Goal: Navigation & Orientation: Find specific page/section

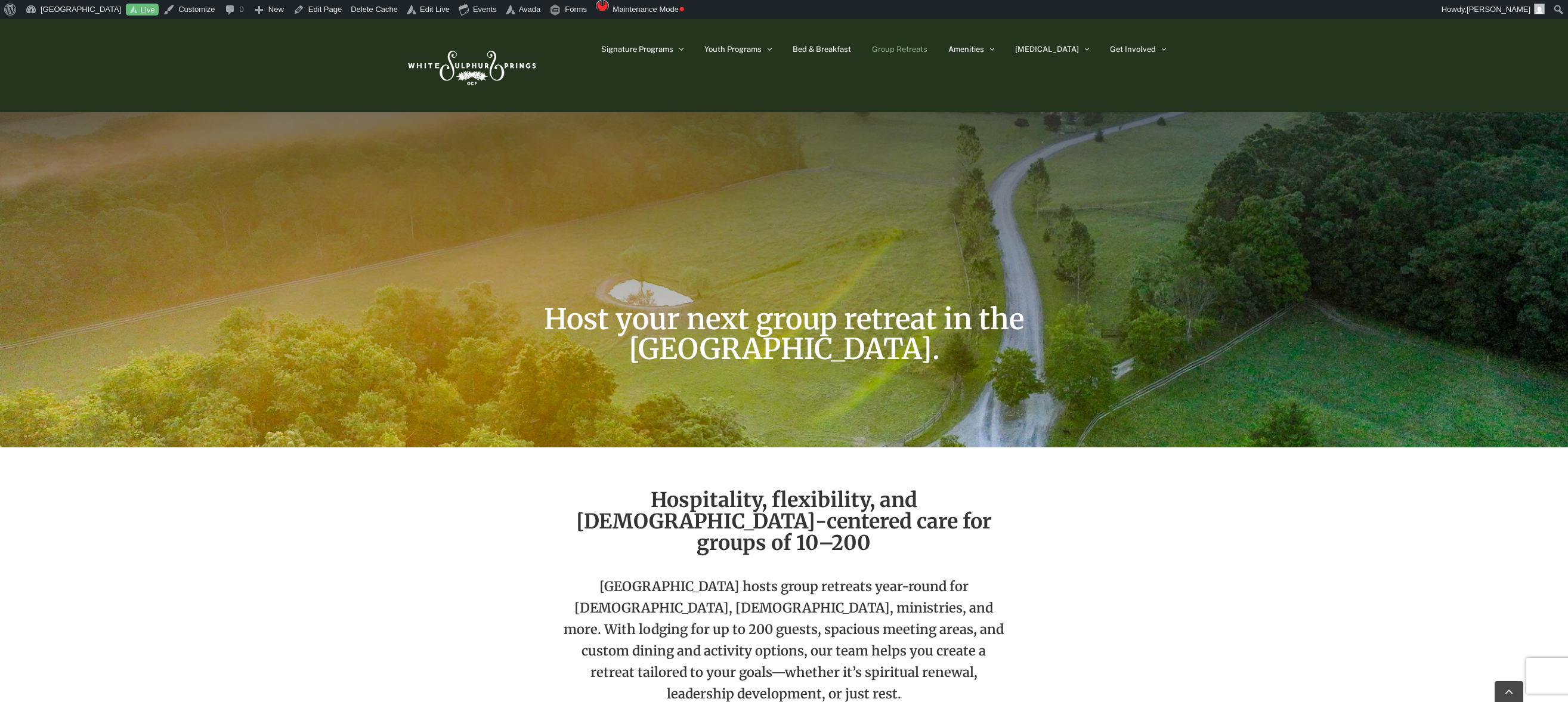
scroll to position [3346, 0]
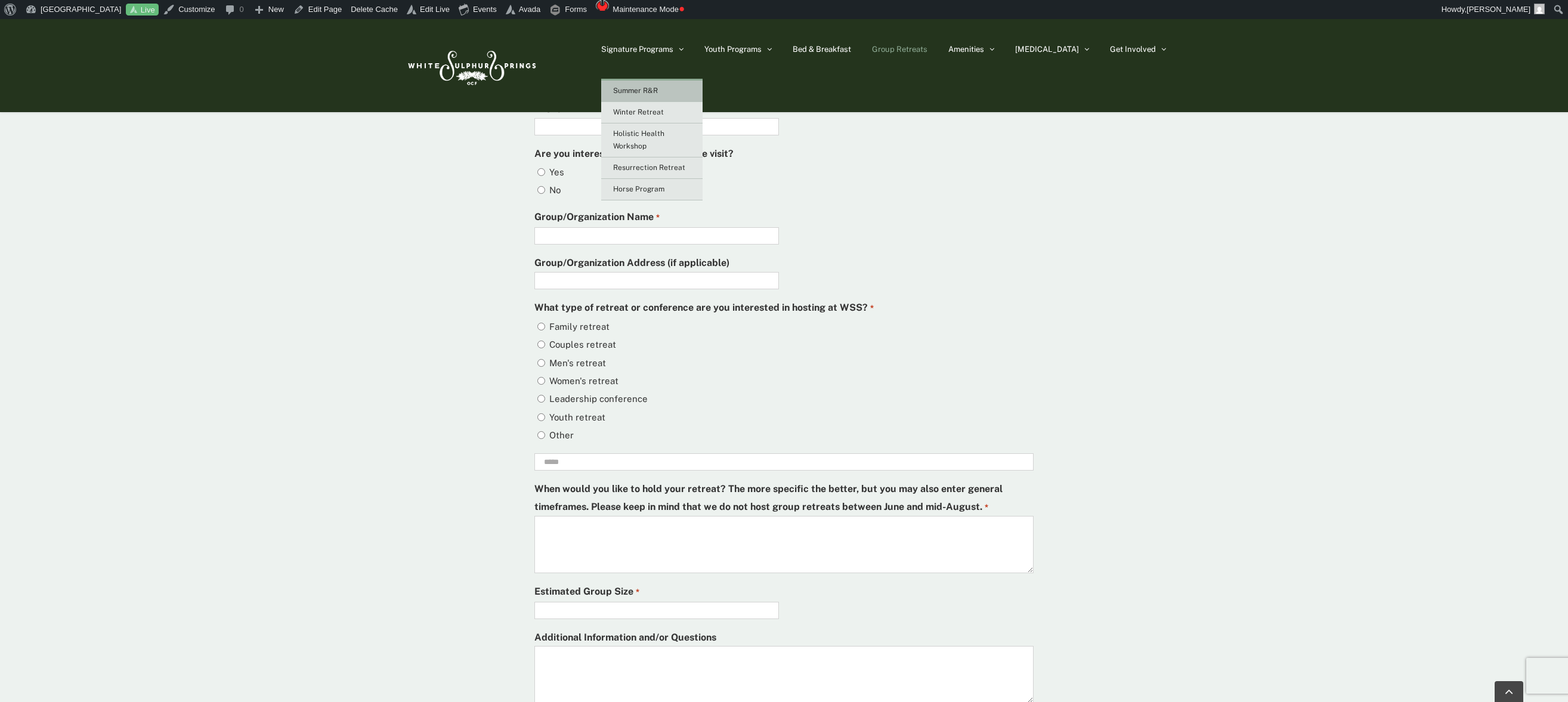
click at [673, 95] on link "Summer R&R" at bounding box center [651, 91] width 101 height 22
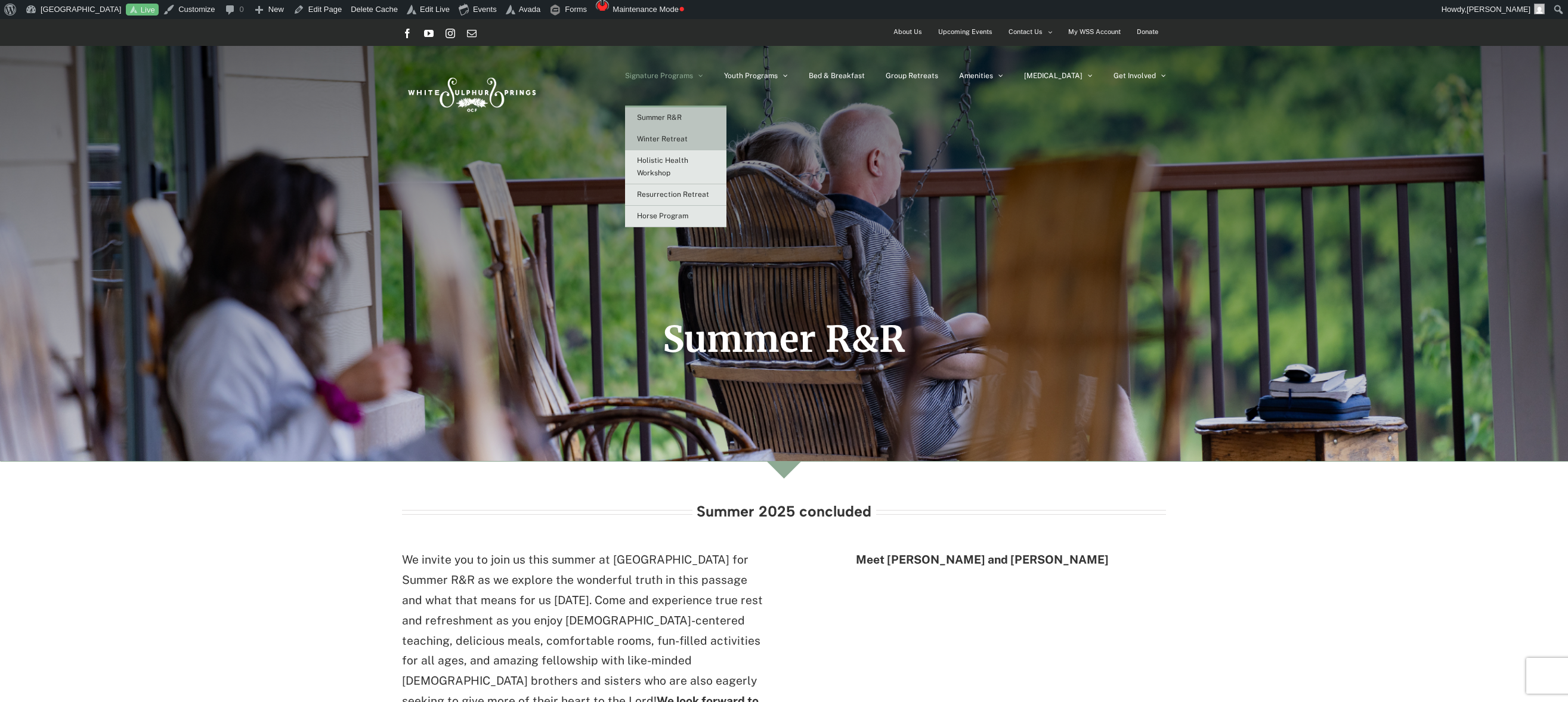
click at [688, 137] on span "Winter Retreat" at bounding box center [662, 139] width 51 height 8
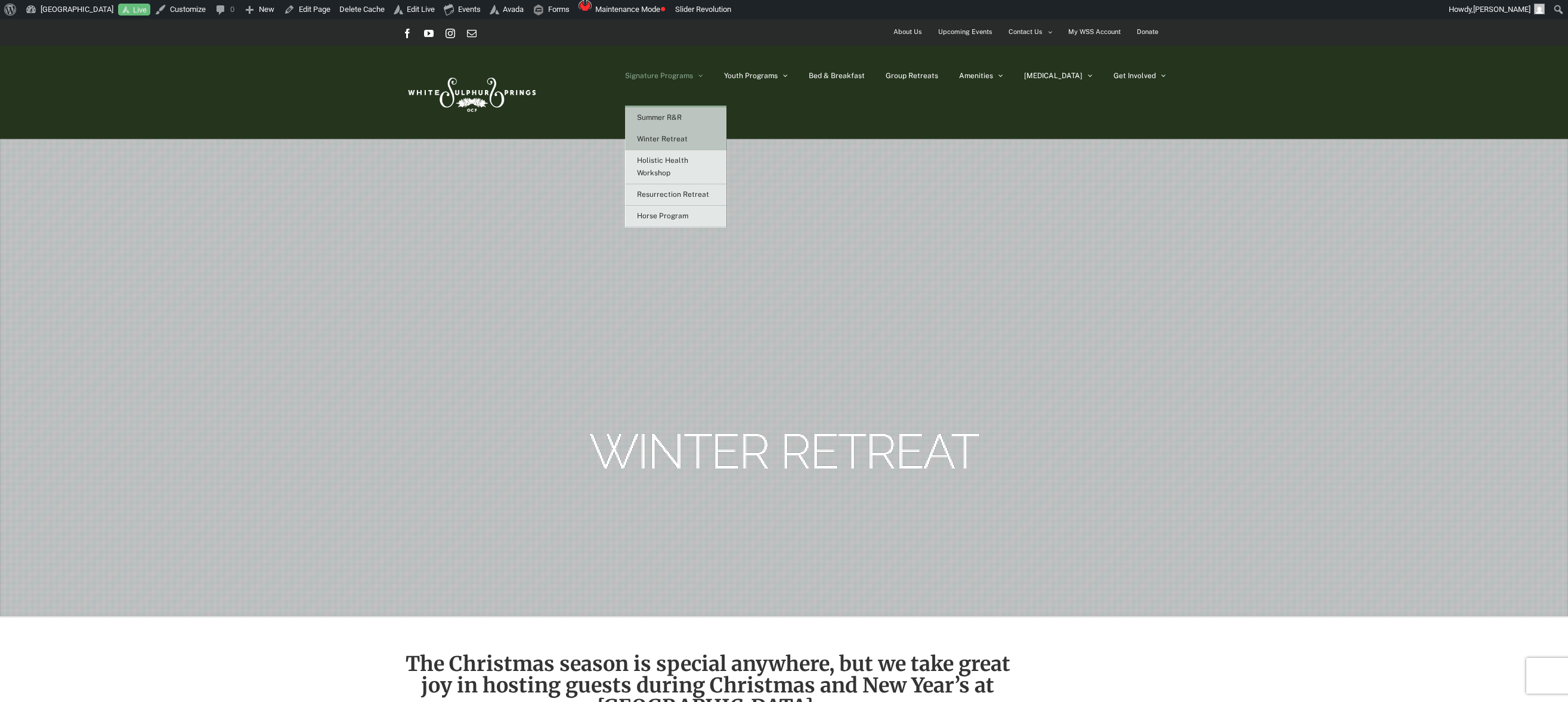
scroll to position [1, 0]
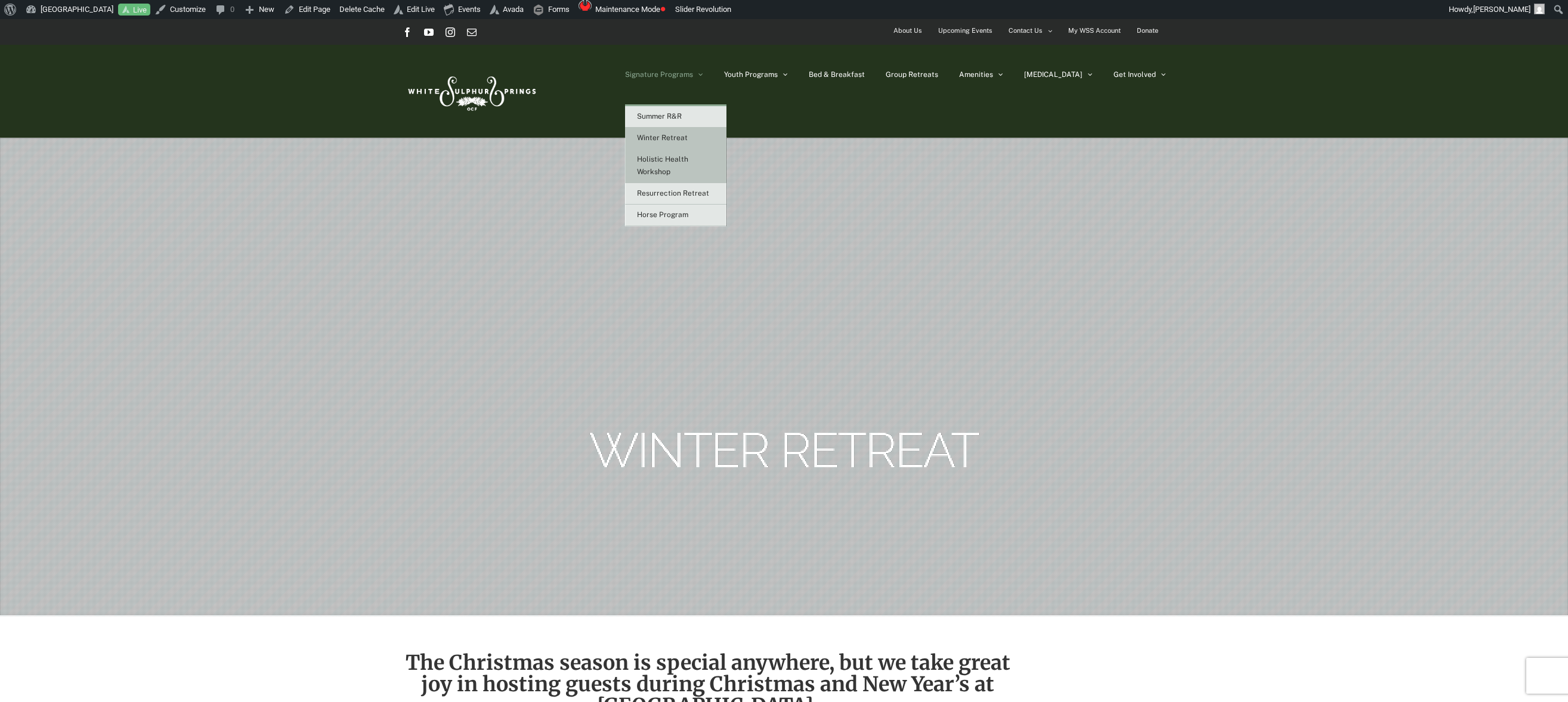
click at [690, 165] on link "Holistic Health Workshop" at bounding box center [675, 166] width 101 height 34
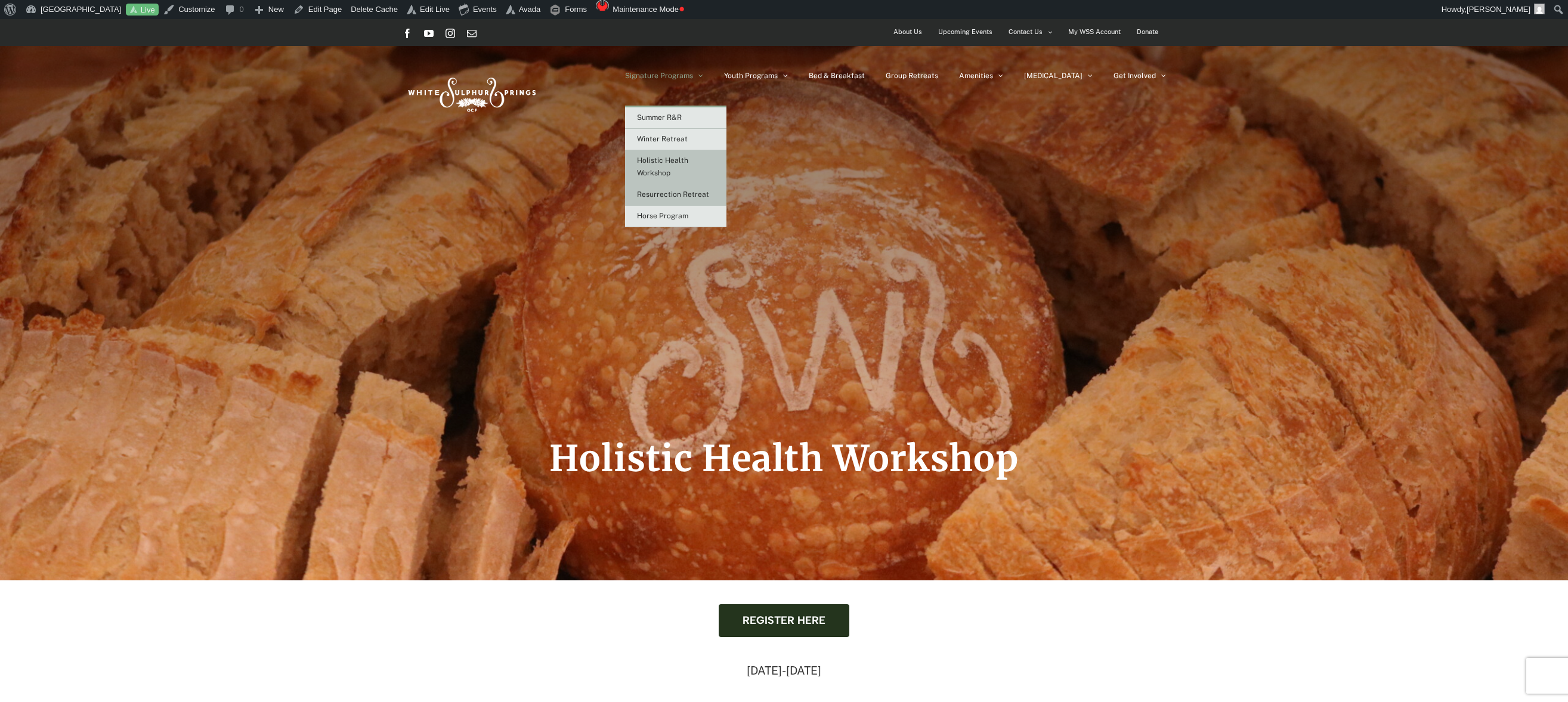
click at [700, 194] on span "Resurrection Retreat" at bounding box center [673, 194] width 73 height 8
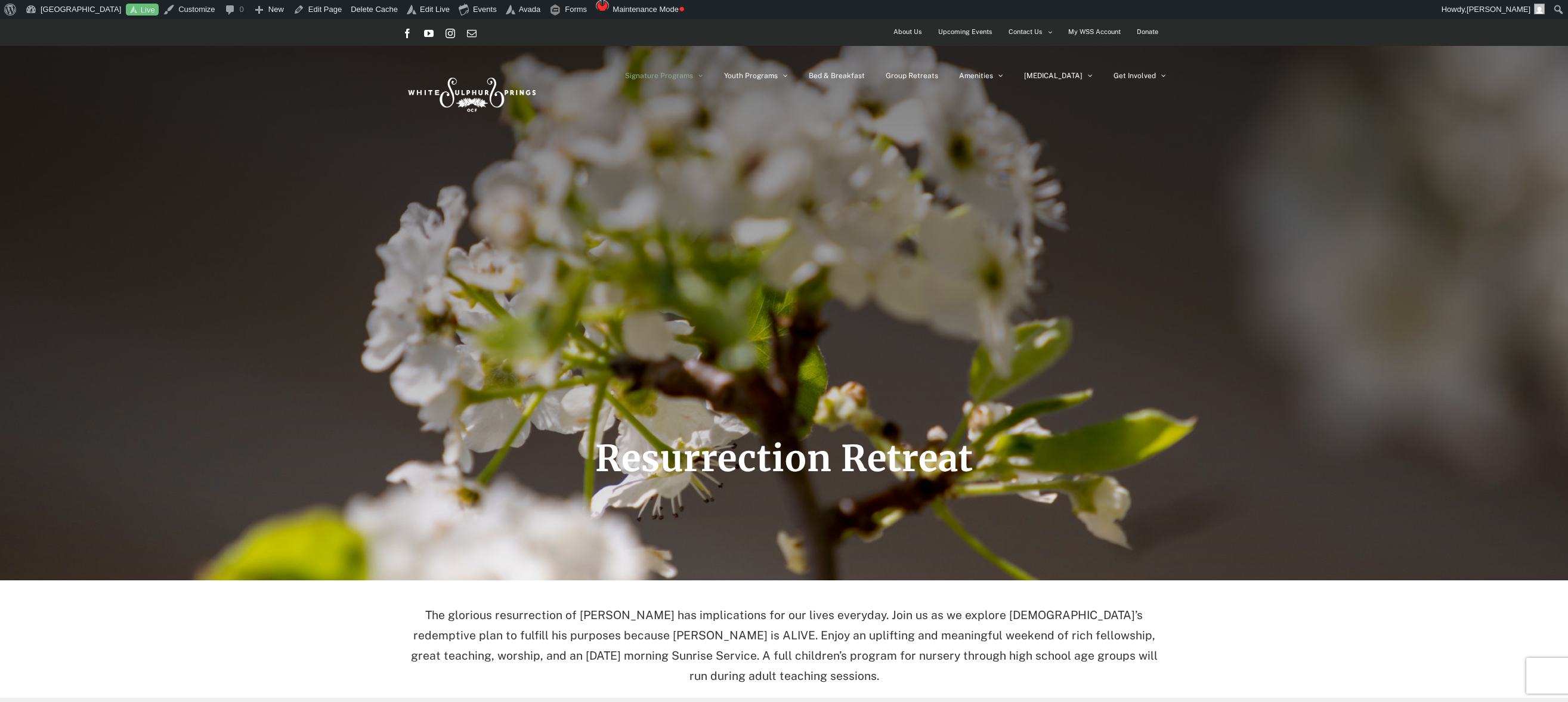
scroll to position [19, 0]
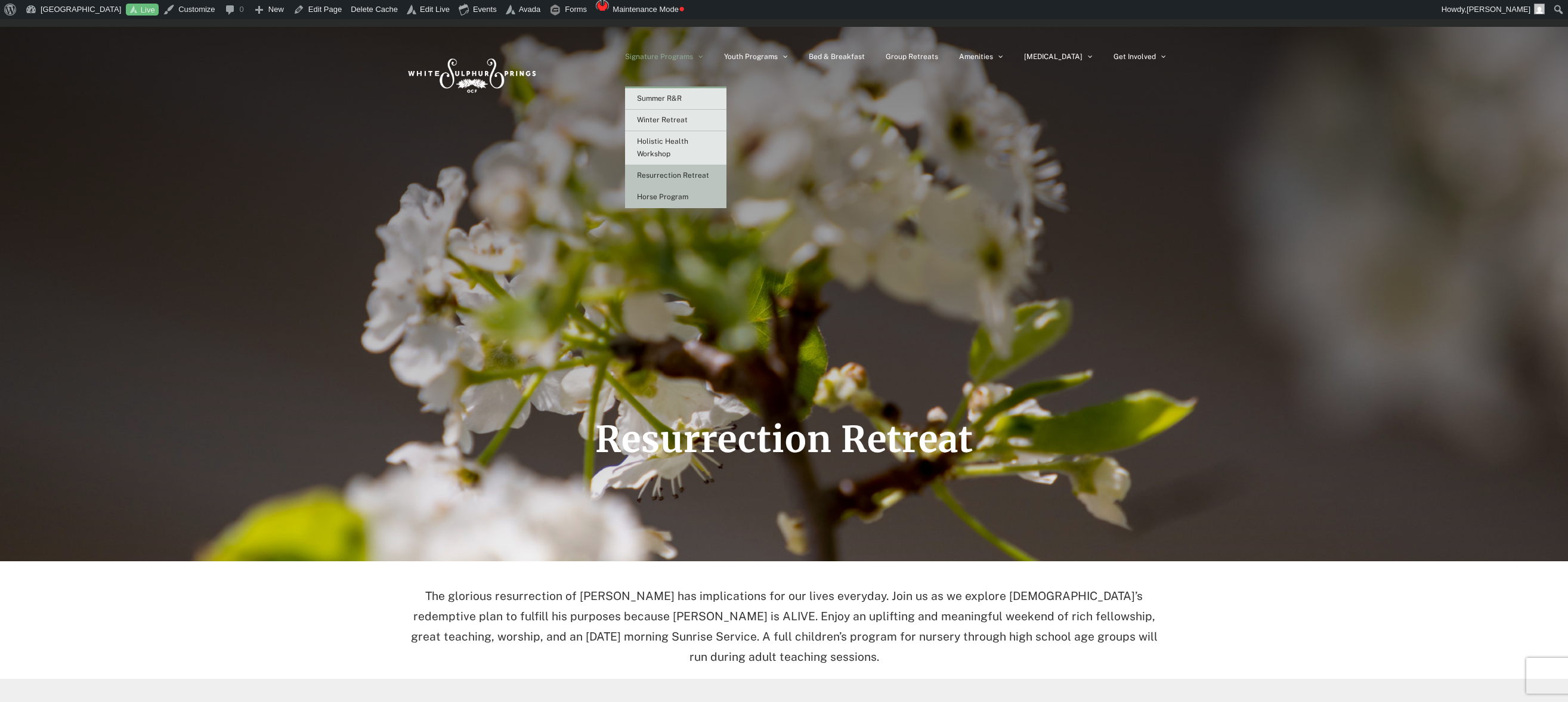
click at [689, 198] on span "Horse Program" at bounding box center [662, 197] width 51 height 8
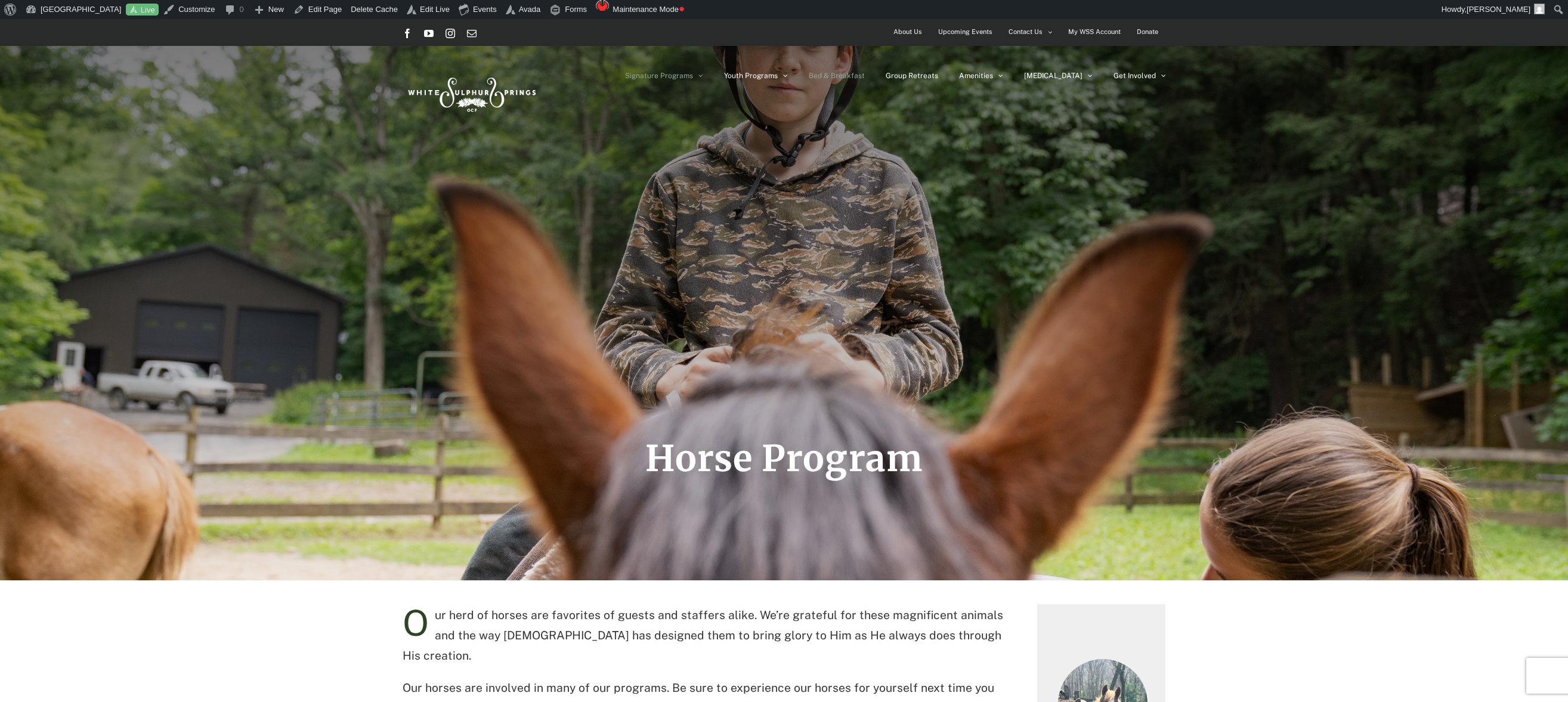
click at [865, 75] on span "Bed & Breakfast" at bounding box center [837, 76] width 56 height 7
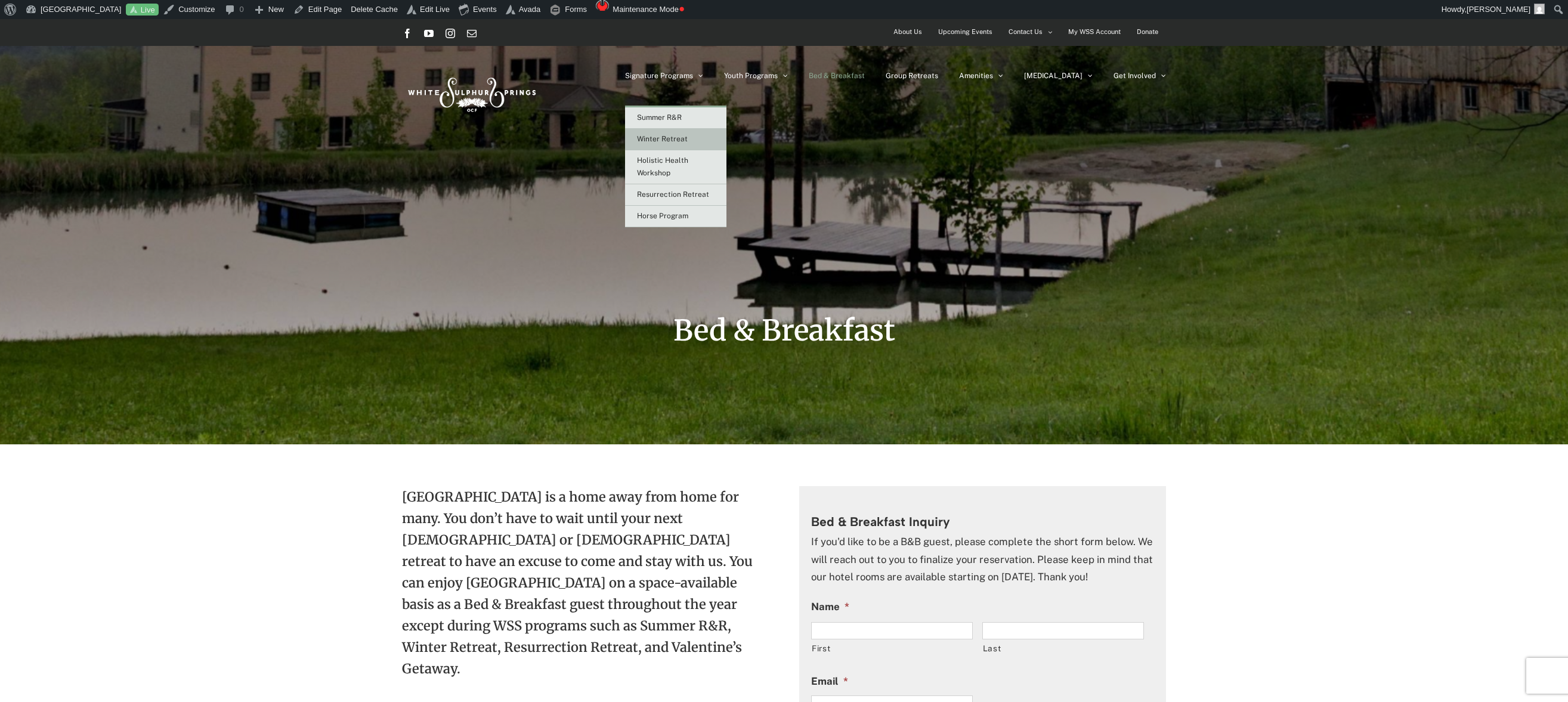
click at [688, 135] on span "Winter Retreat" at bounding box center [662, 139] width 51 height 8
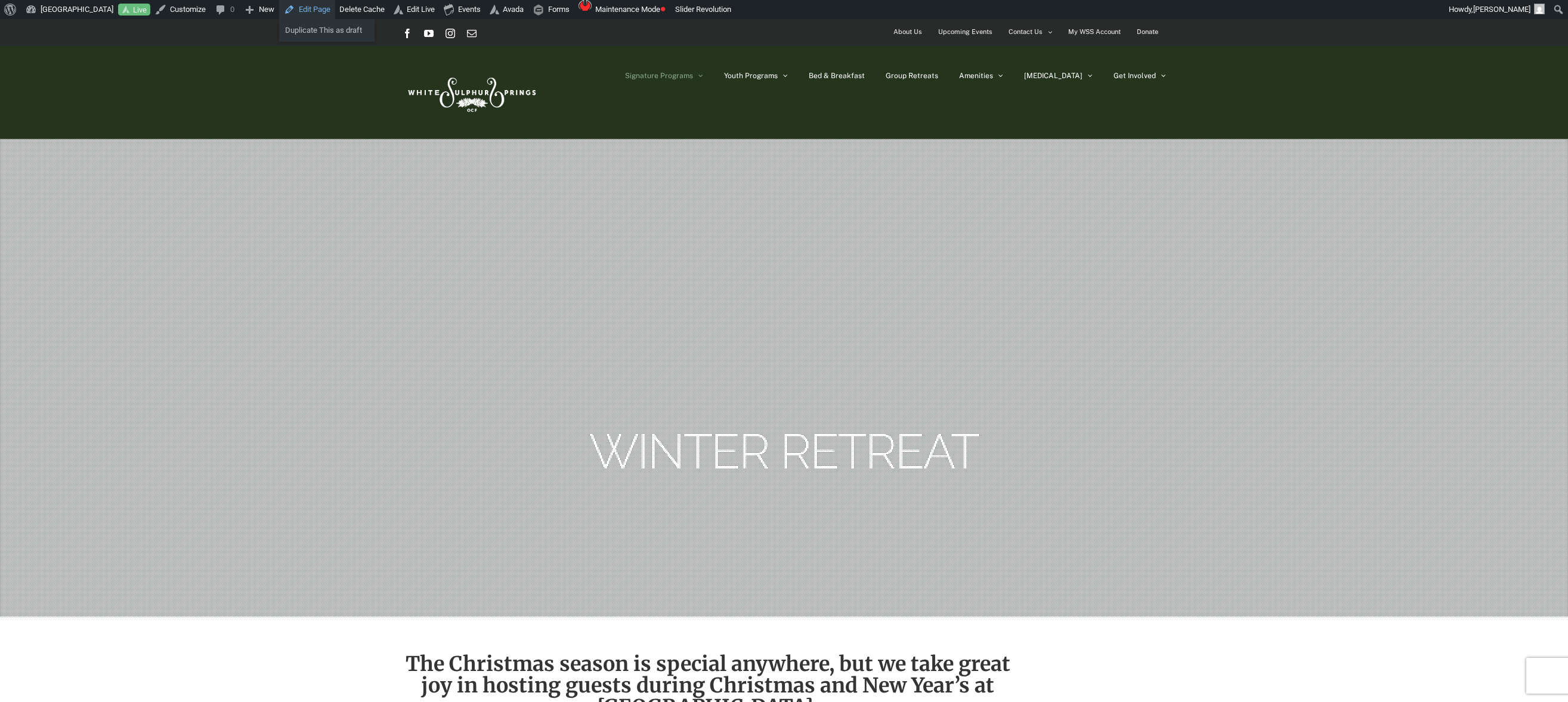
click at [321, 8] on link "Edit Page" at bounding box center [307, 10] width 56 height 19
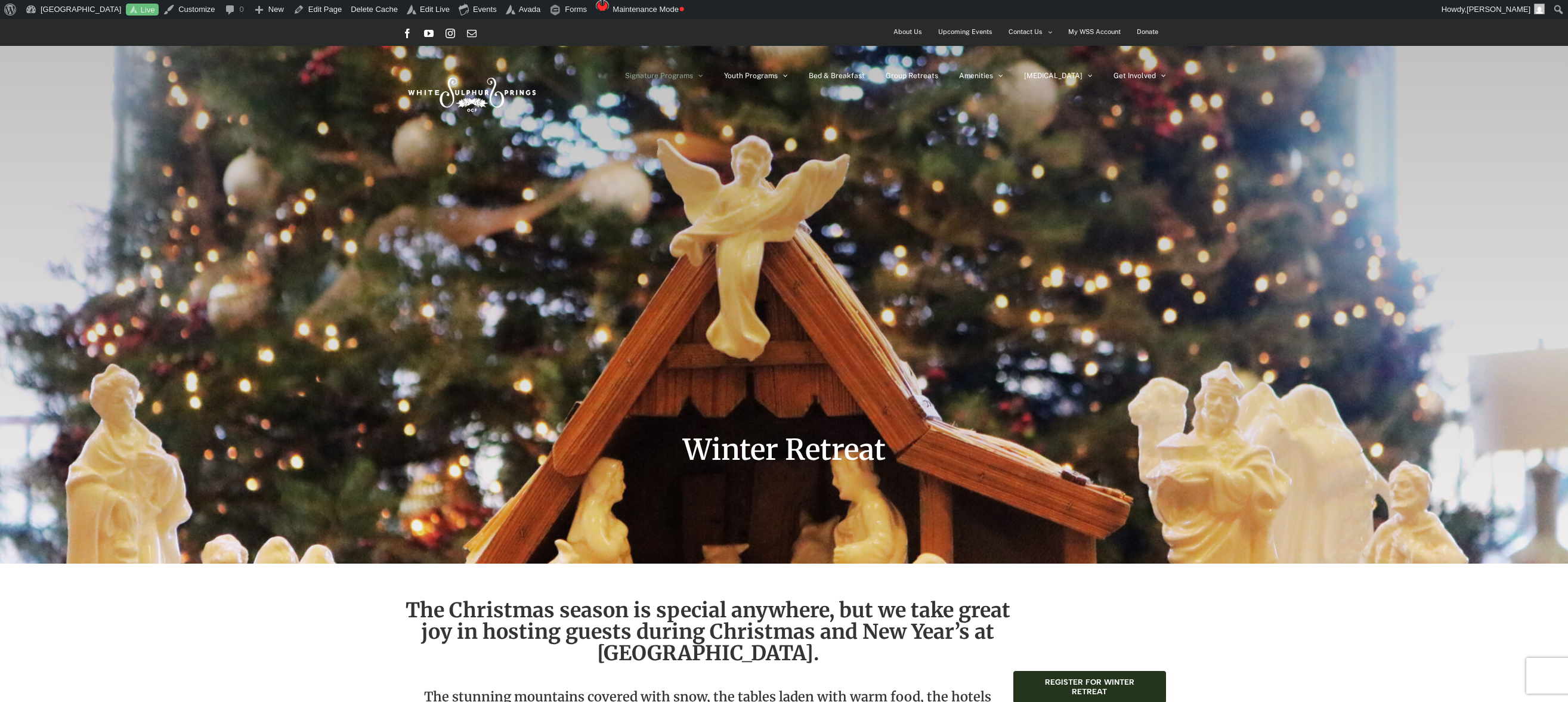
scroll to position [19, 0]
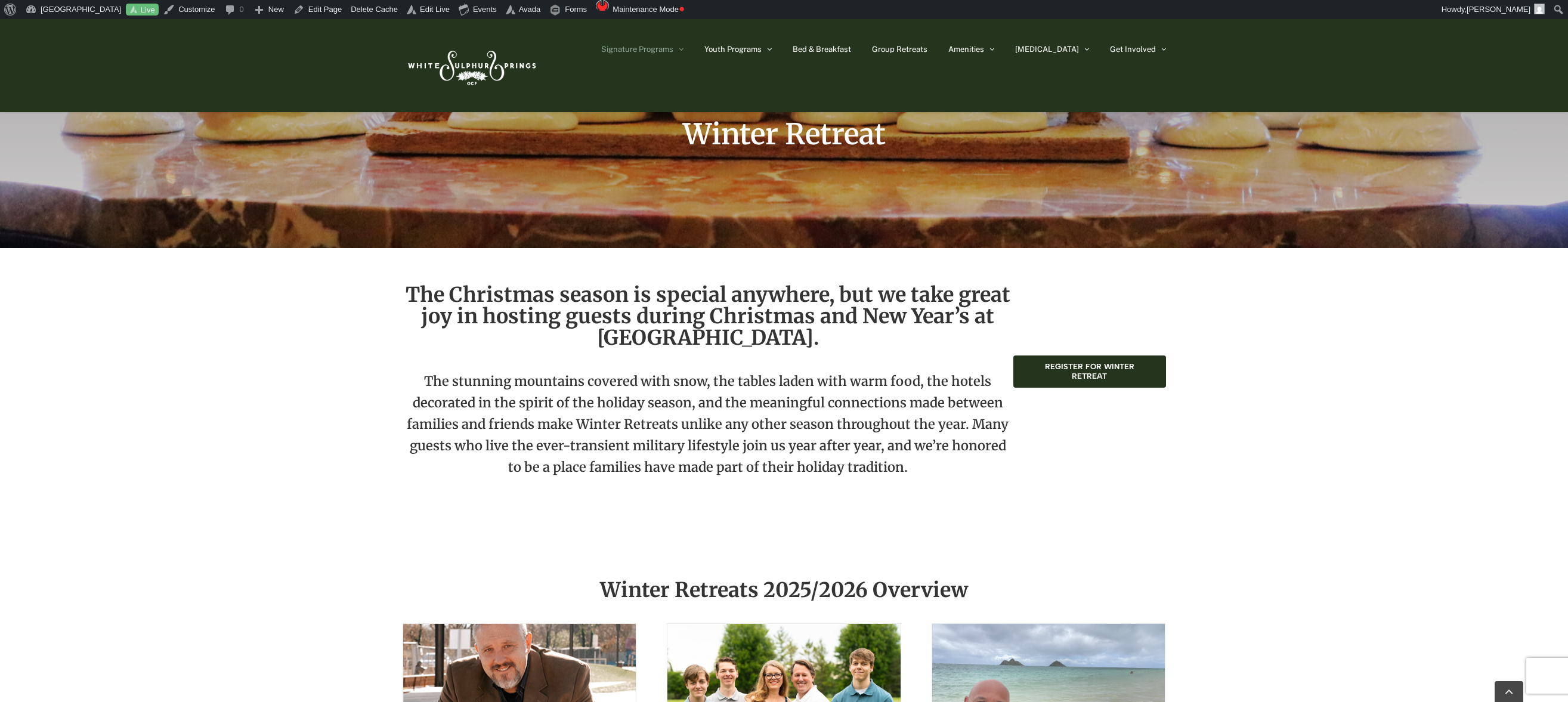
scroll to position [314, 0]
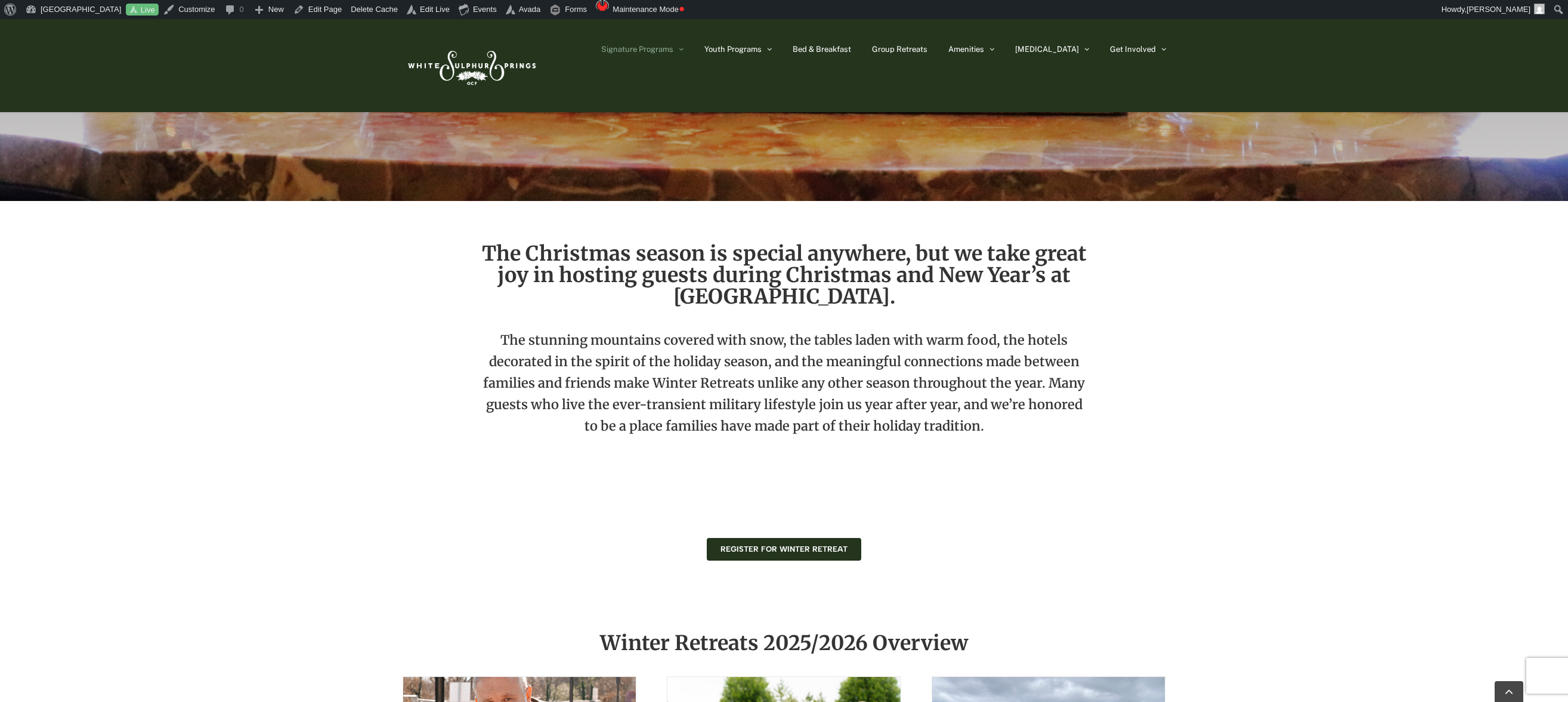
scroll to position [356, 0]
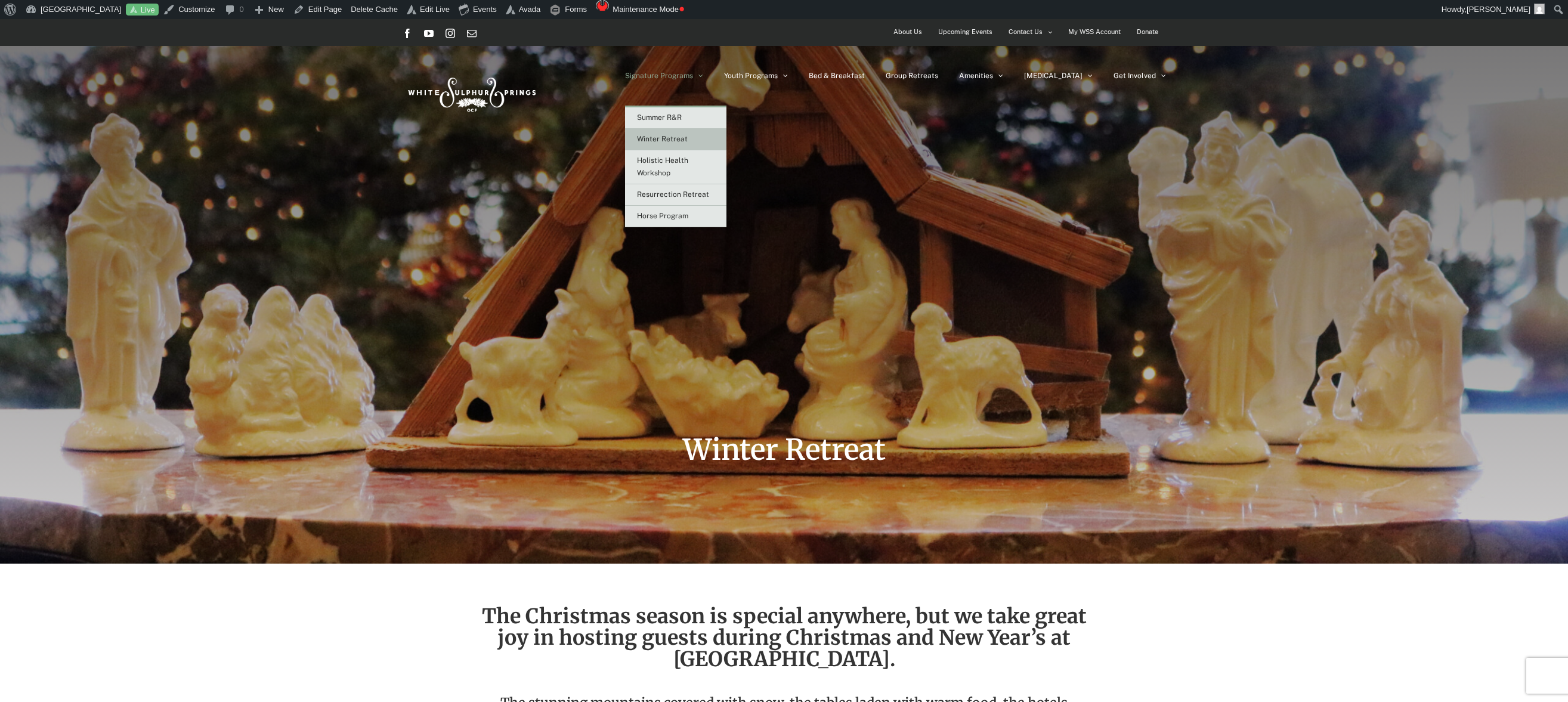
click at [688, 141] on span "Winter Retreat" at bounding box center [662, 139] width 51 height 8
click at [682, 115] on span "Summer R&R" at bounding box center [659, 117] width 45 height 8
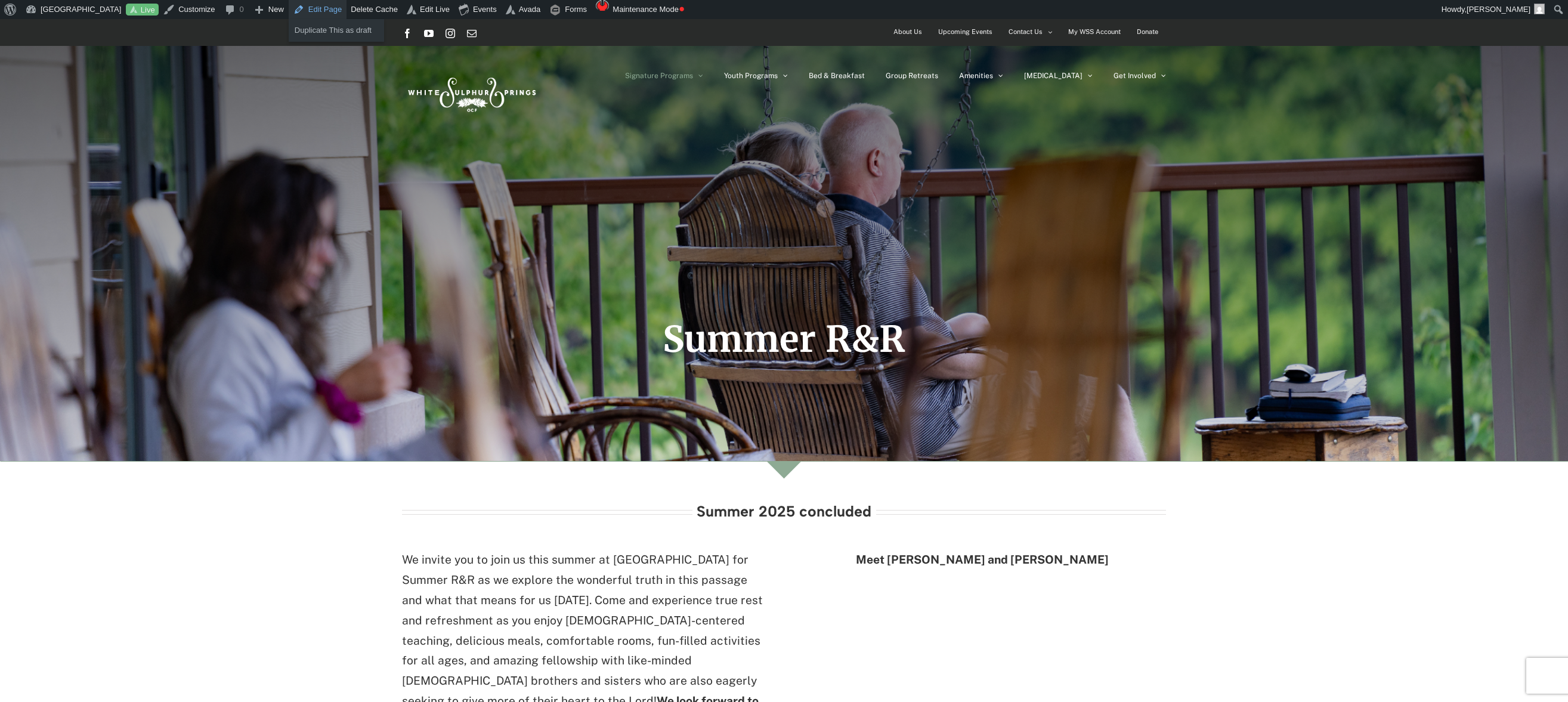
click at [320, 8] on link "Edit Page" at bounding box center [317, 10] width 58 height 19
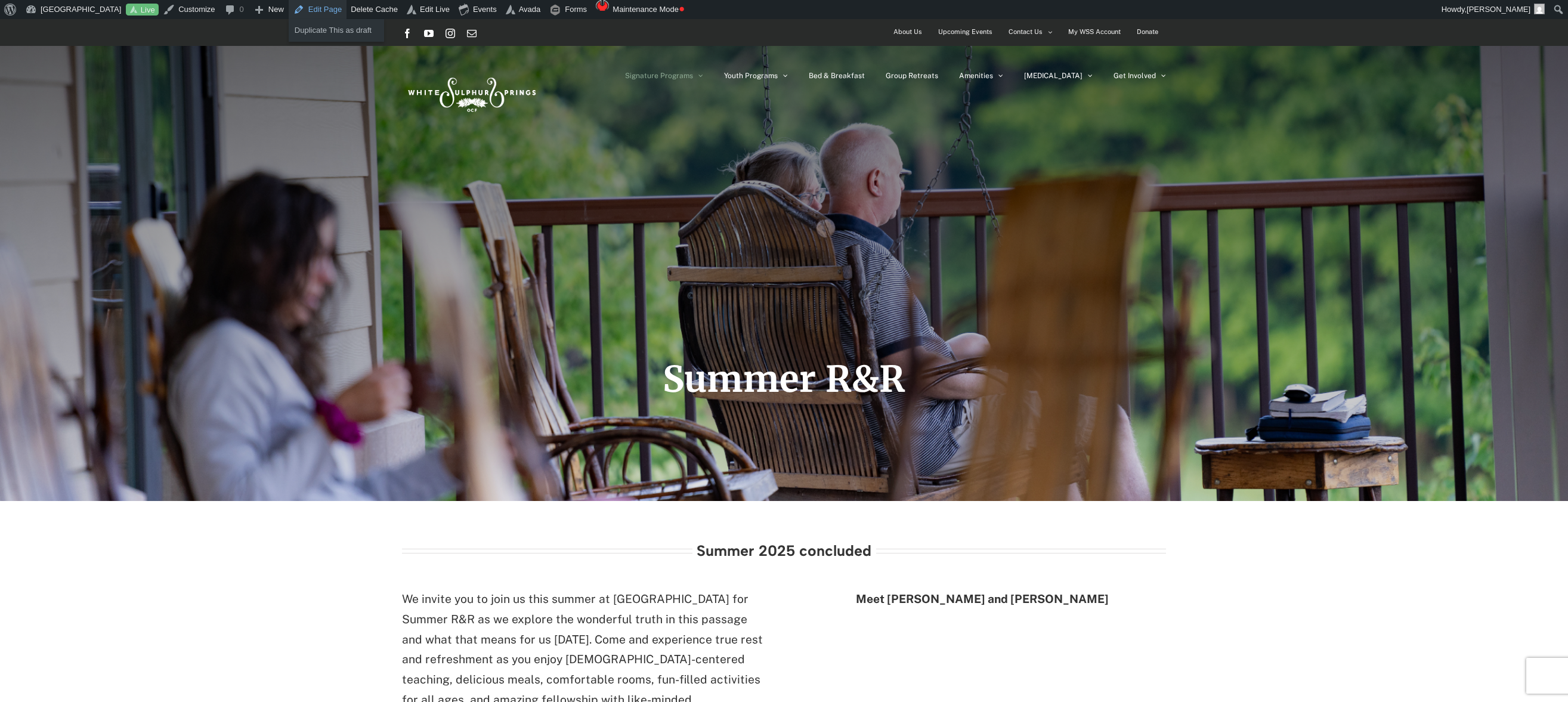
click at [314, 8] on link "Edit Page" at bounding box center [317, 10] width 58 height 19
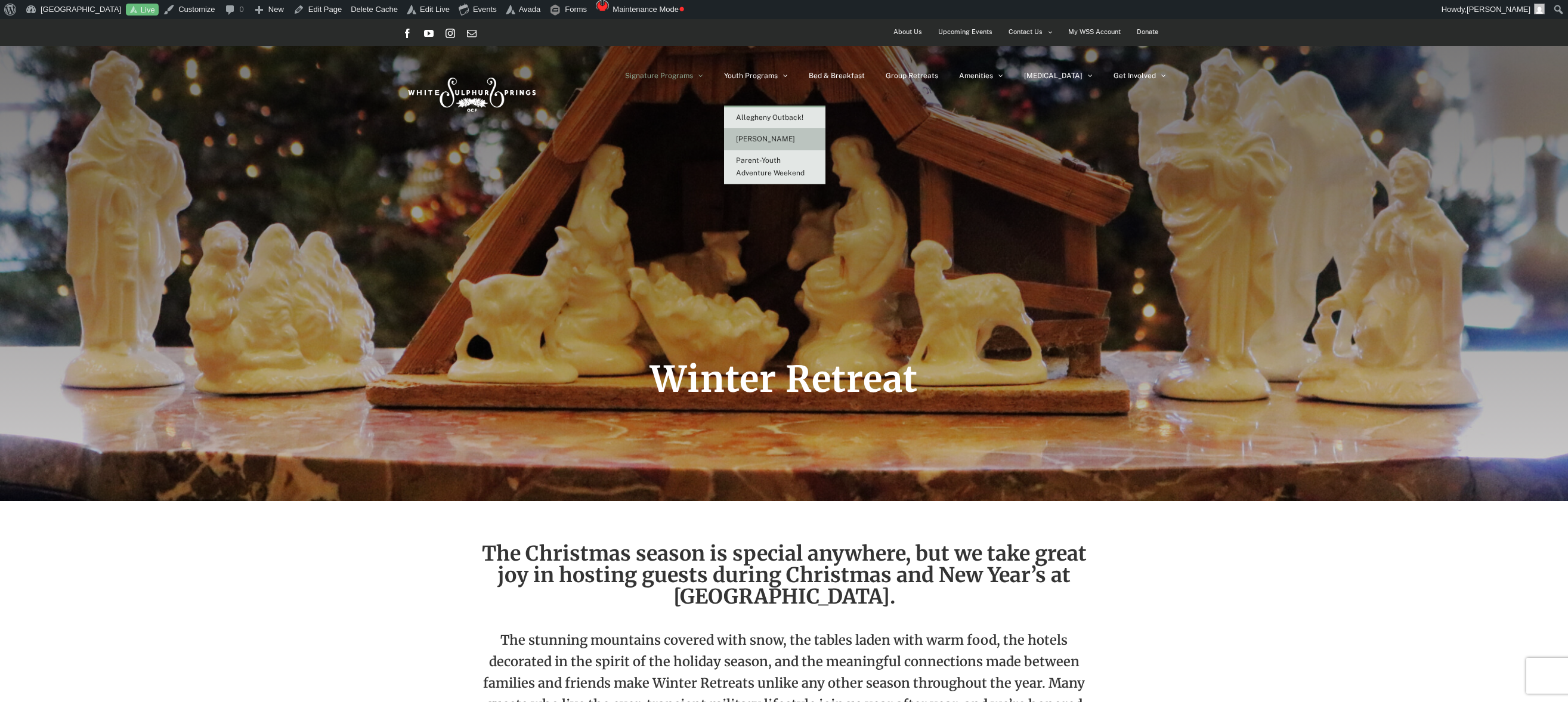
click at [795, 143] on span "[PERSON_NAME]" at bounding box center [765, 139] width 59 height 8
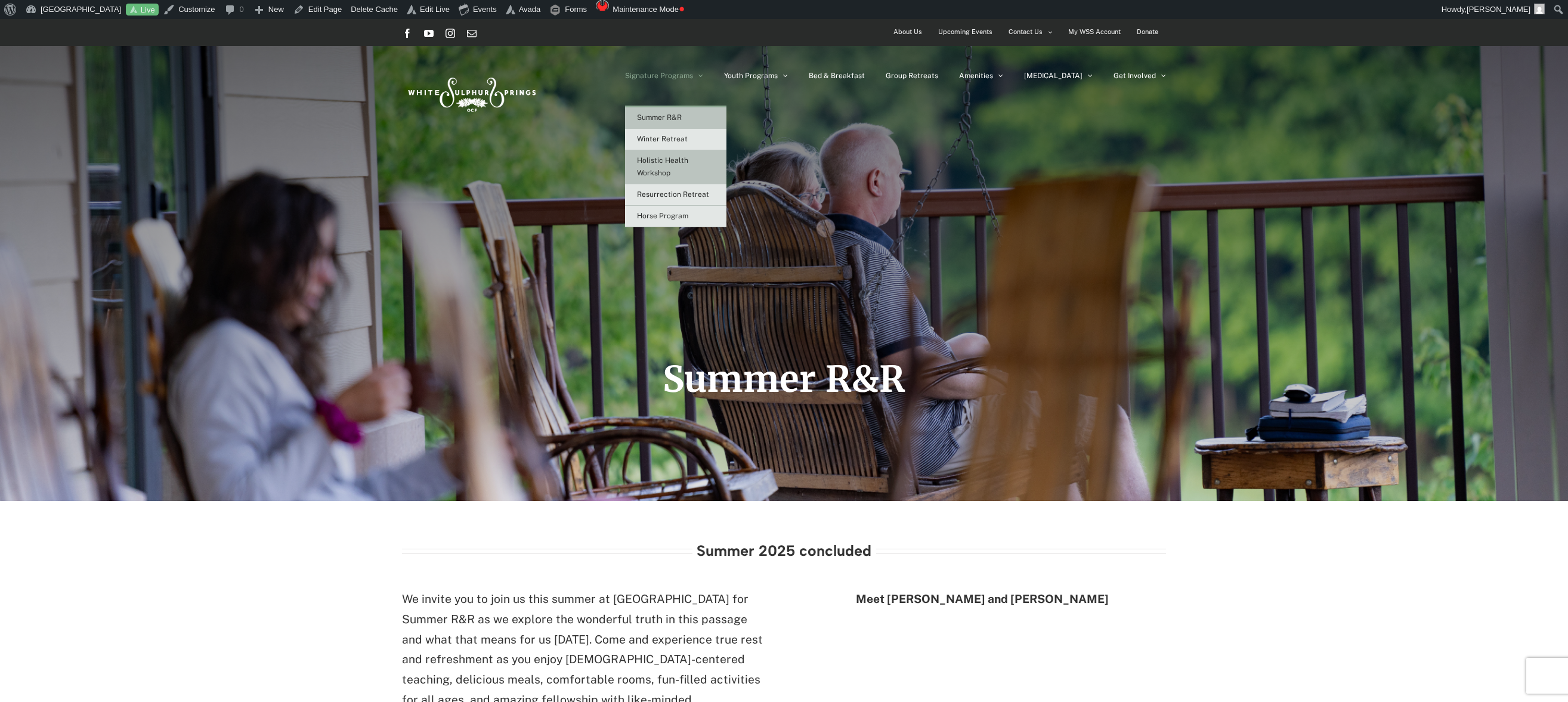
click at [689, 164] on span "Holistic Health Workshop" at bounding box center [662, 167] width 51 height 21
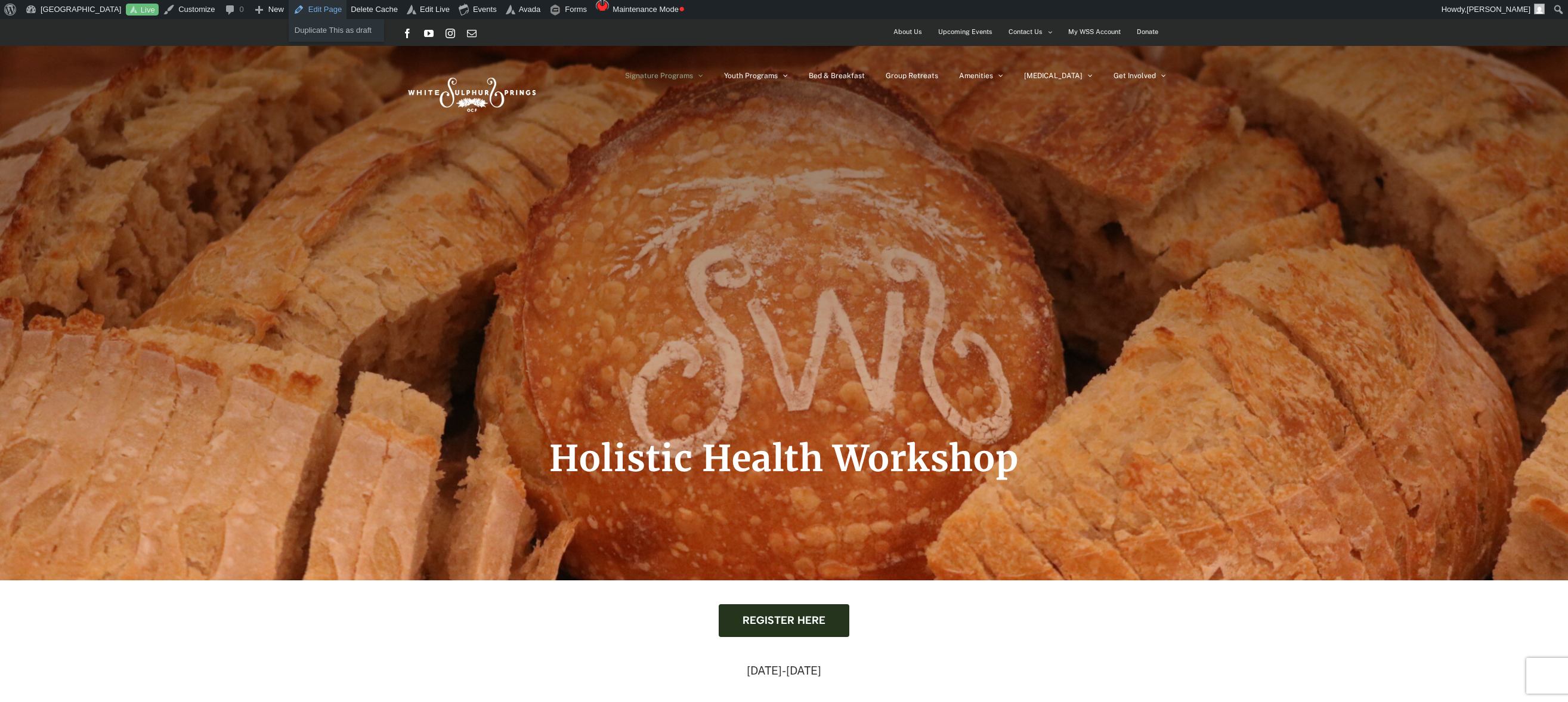
click at [324, 14] on link "Edit Page" at bounding box center [317, 10] width 58 height 19
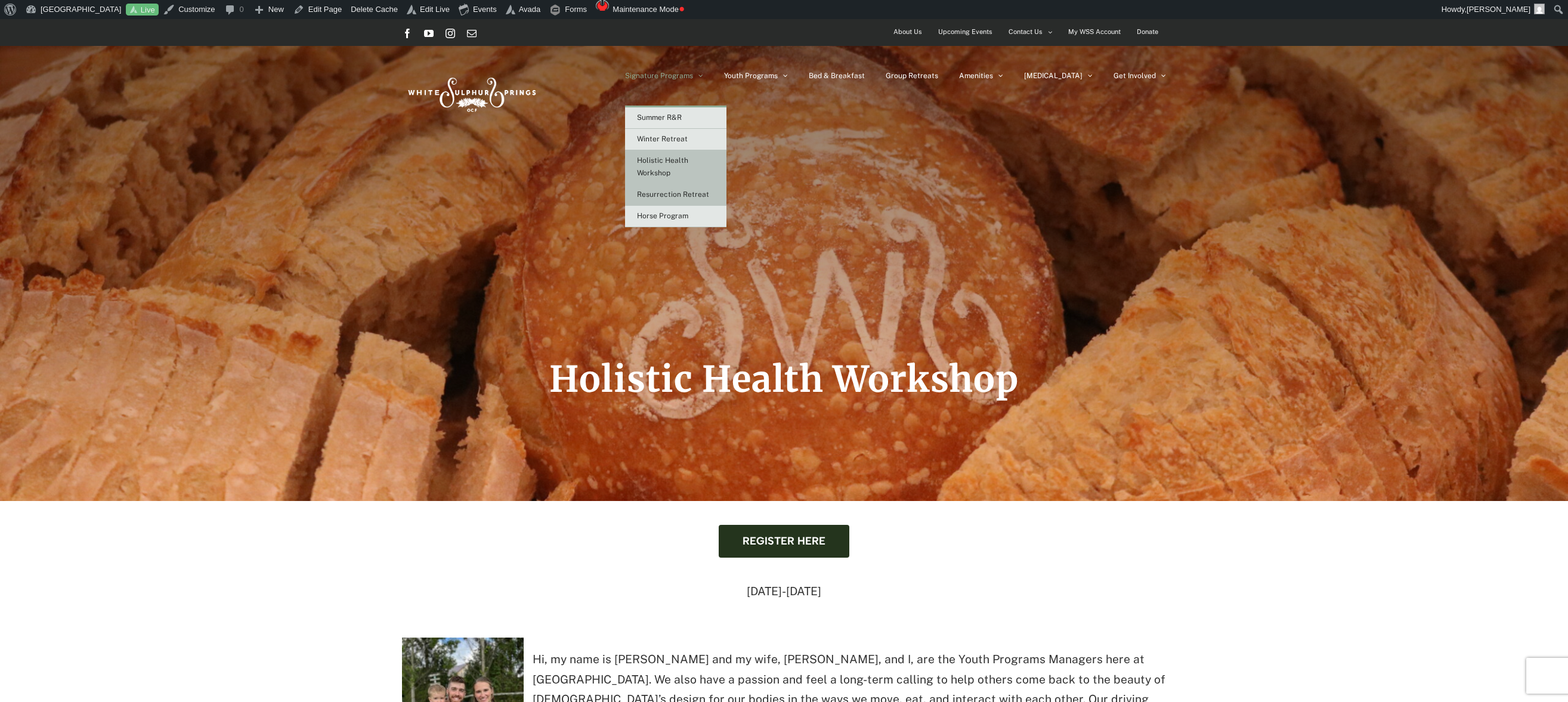
click at [698, 193] on span "Resurrection Retreat" at bounding box center [673, 194] width 73 height 8
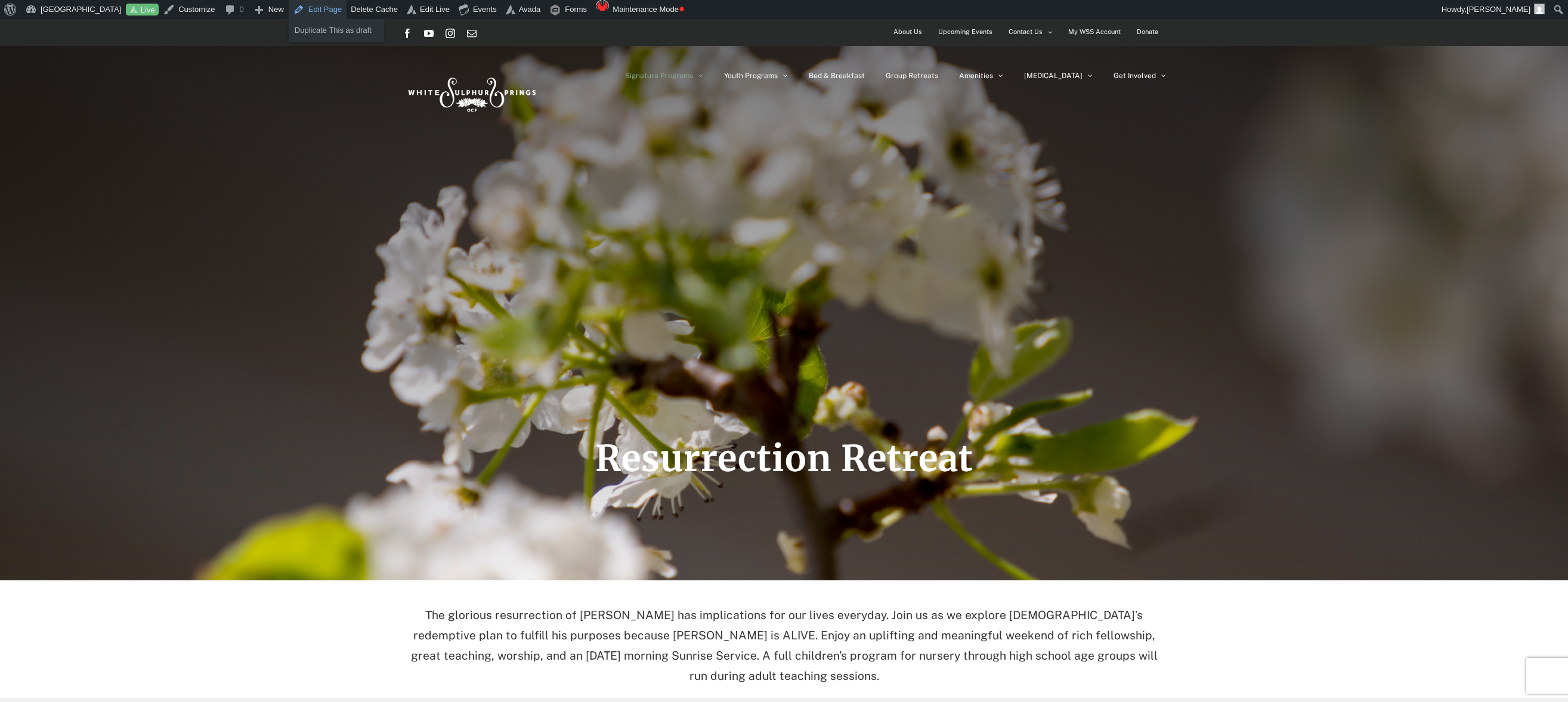
click at [323, 8] on link "Edit Page" at bounding box center [317, 10] width 58 height 19
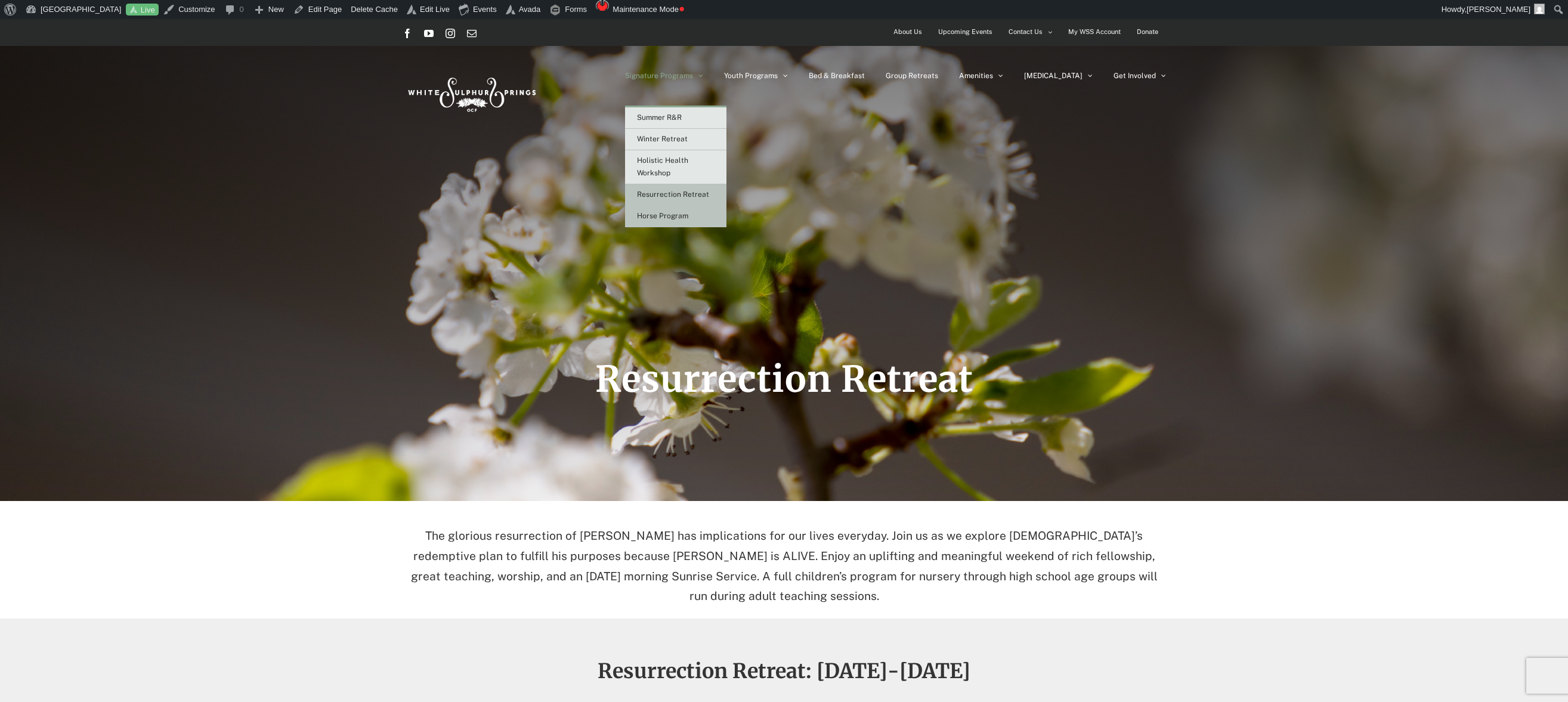
click at [689, 218] on span "Horse Program" at bounding box center [662, 216] width 51 height 8
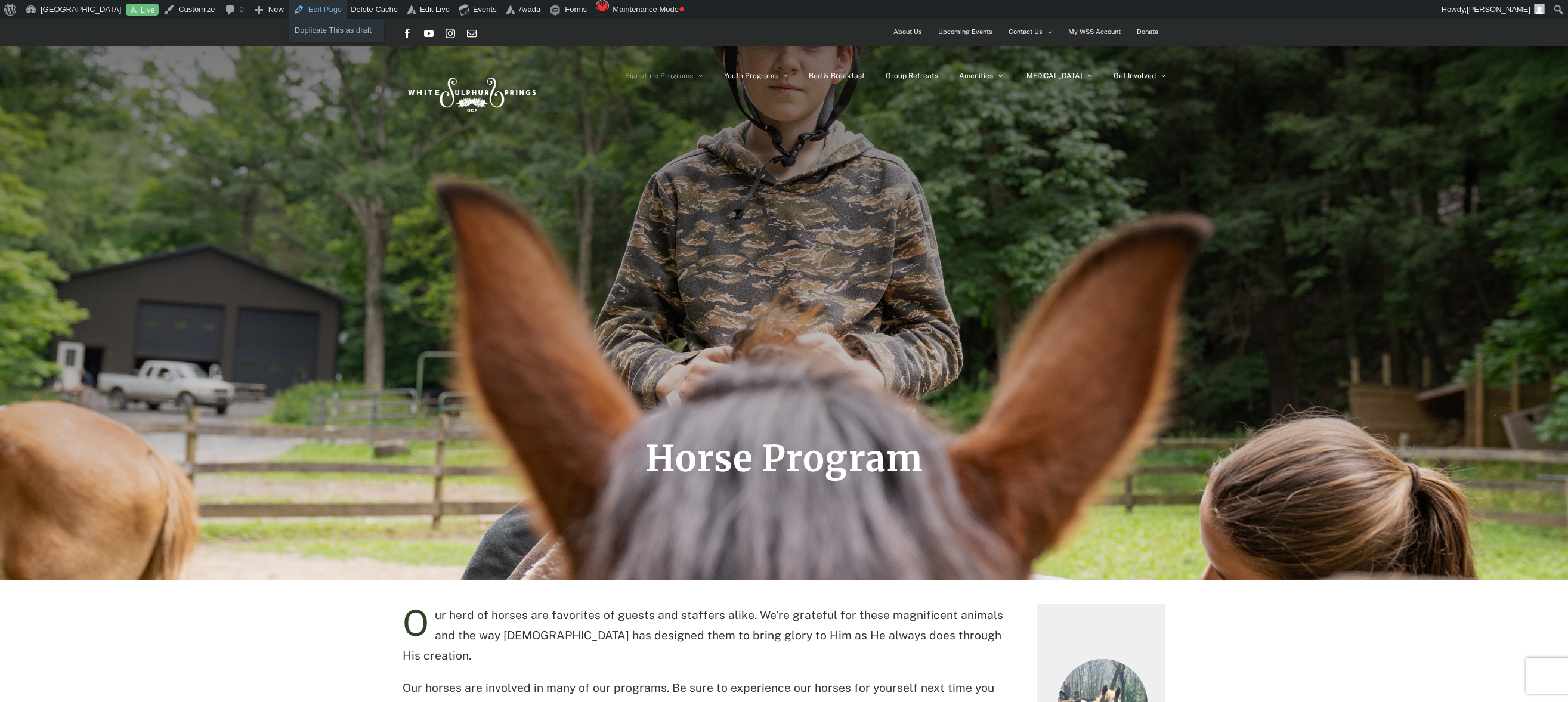
click at [312, 11] on link "Edit Page" at bounding box center [317, 10] width 58 height 19
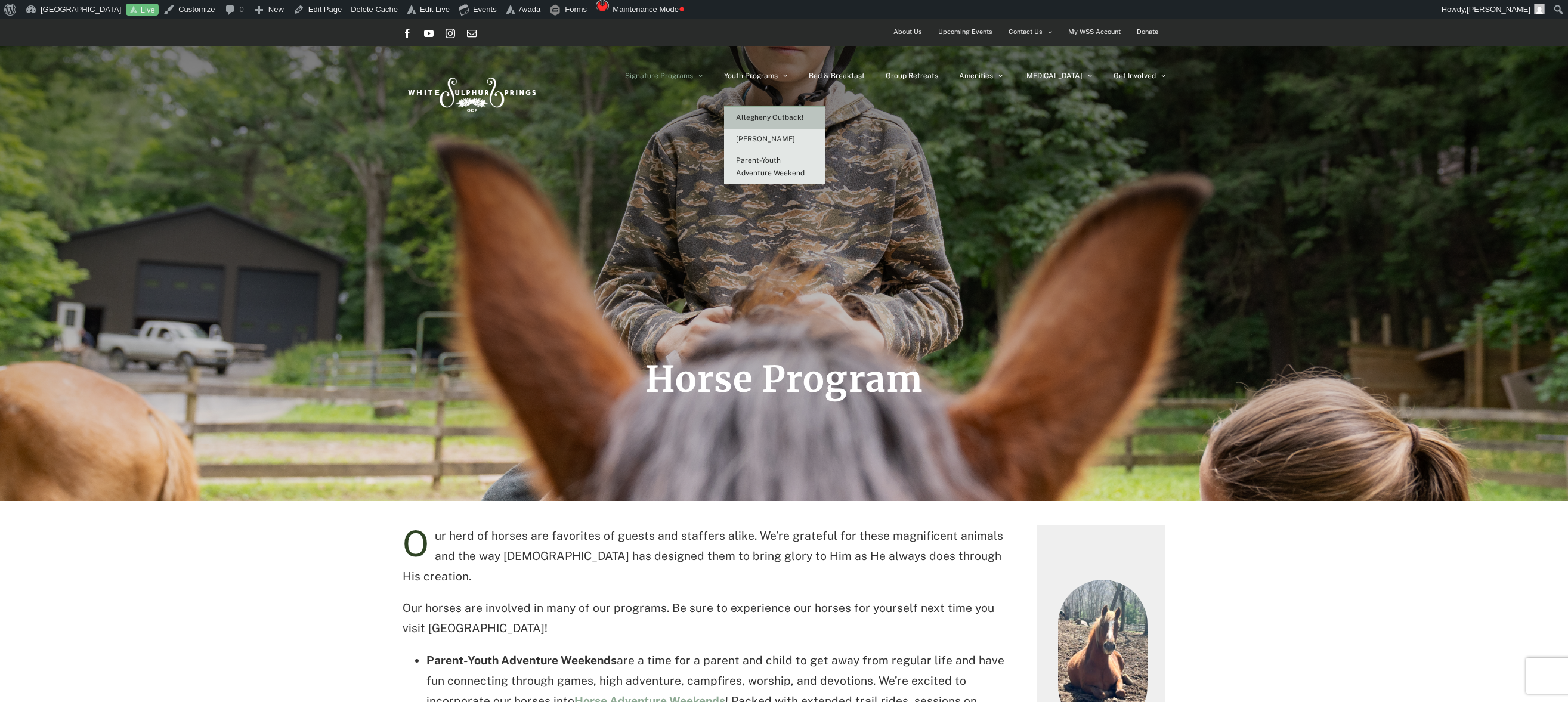
click at [796, 114] on span "Allegheny Outback!" at bounding box center [769, 117] width 68 height 8
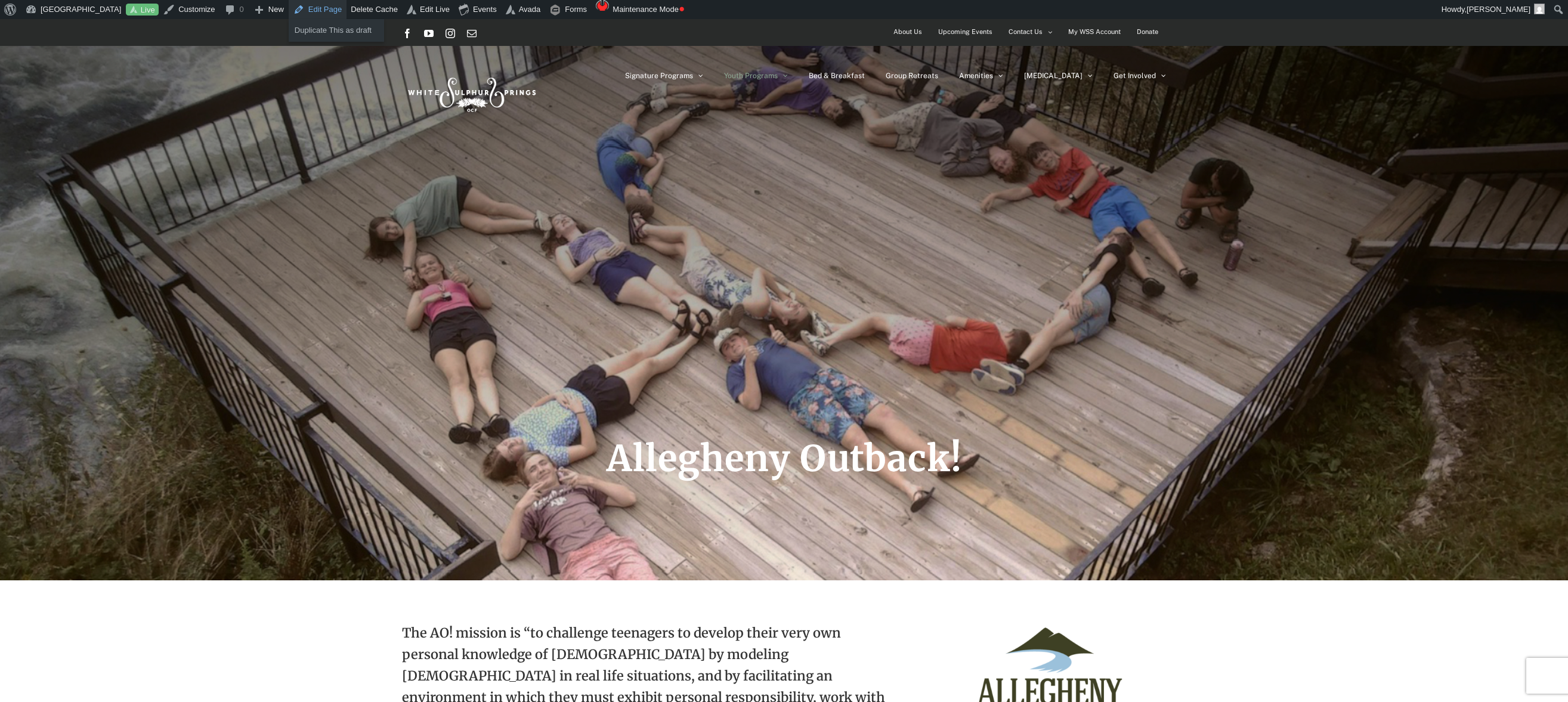
click at [320, 7] on link "Edit Page" at bounding box center [317, 10] width 58 height 19
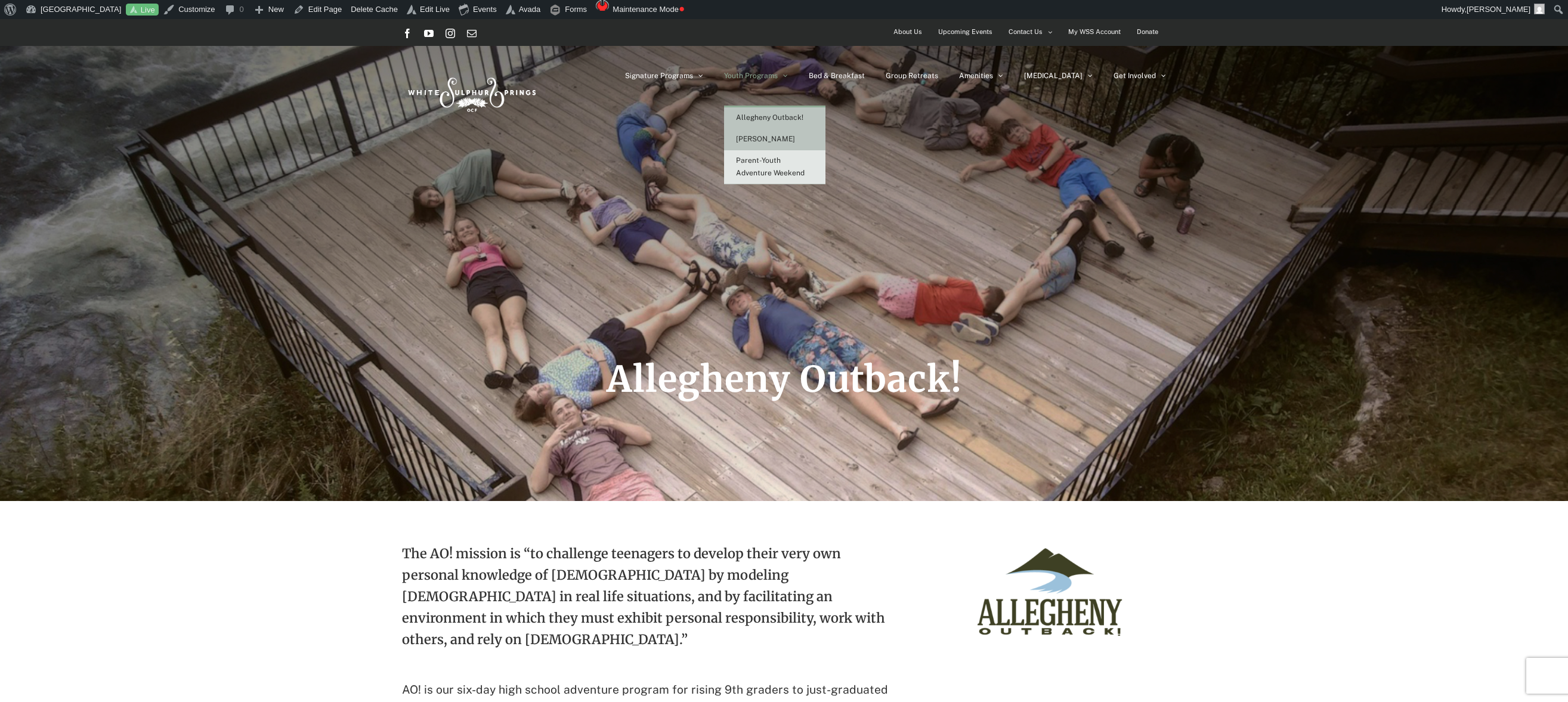
click at [786, 139] on span "[PERSON_NAME]" at bounding box center [765, 139] width 59 height 8
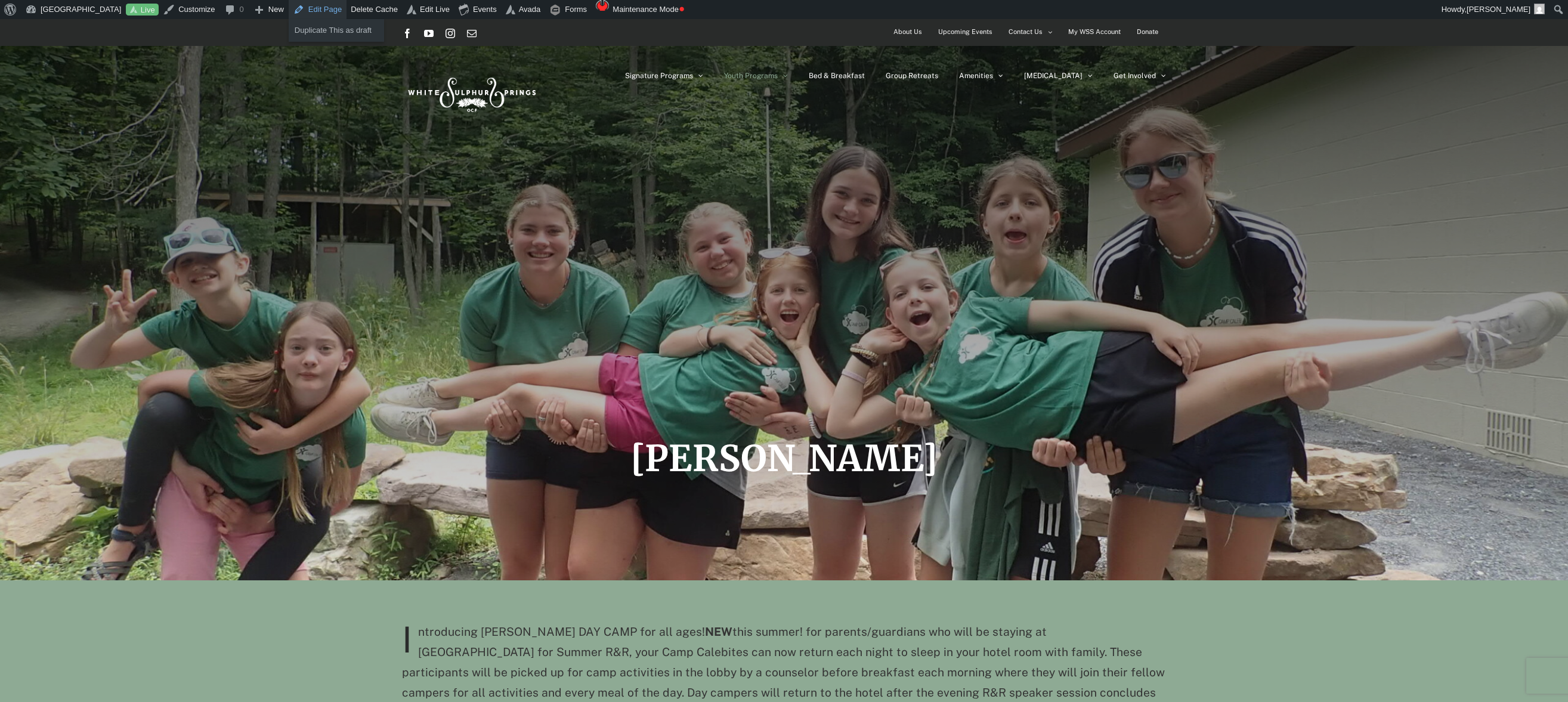
click at [332, 10] on link "Edit Page" at bounding box center [317, 10] width 58 height 19
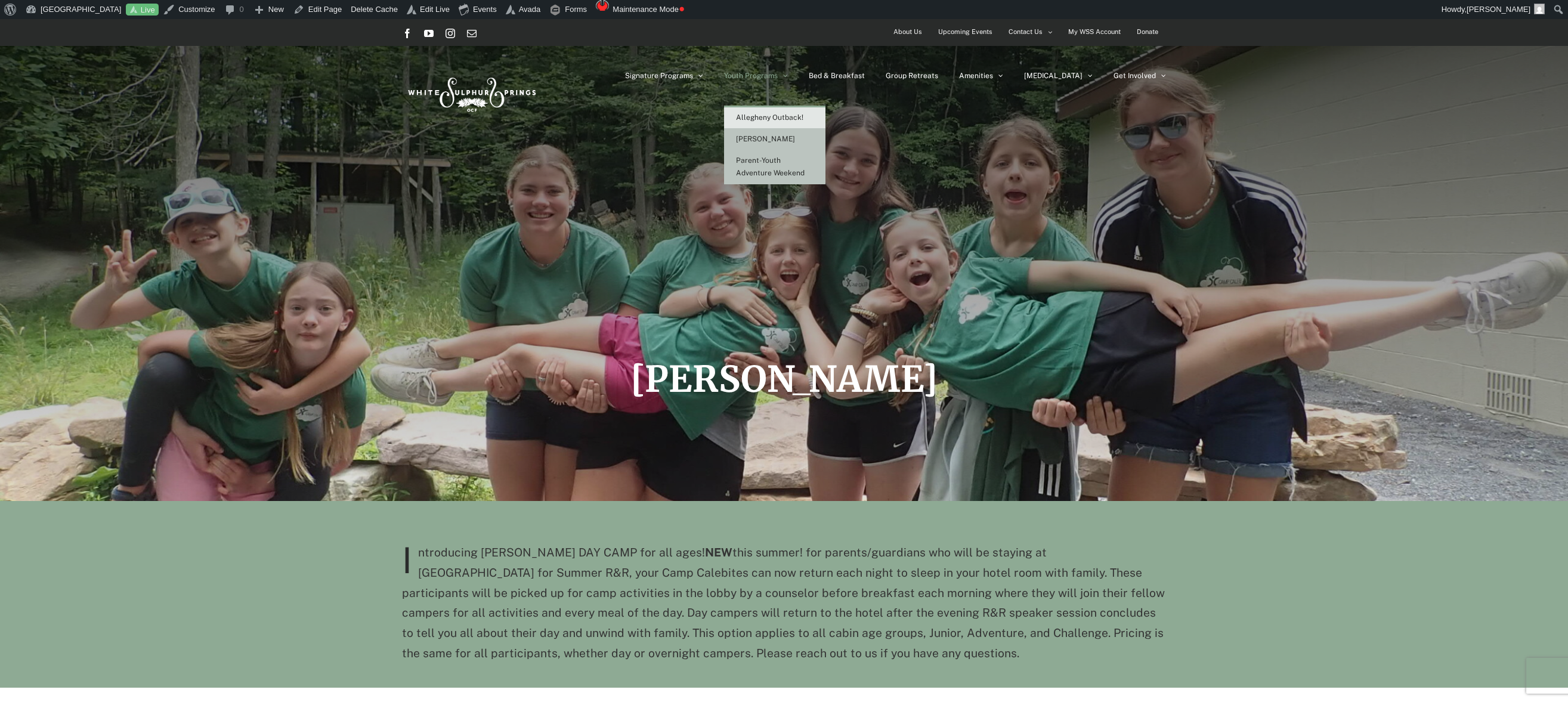
click at [799, 167] on link "Parent-Youth Adventure Weekend" at bounding box center [774, 167] width 101 height 34
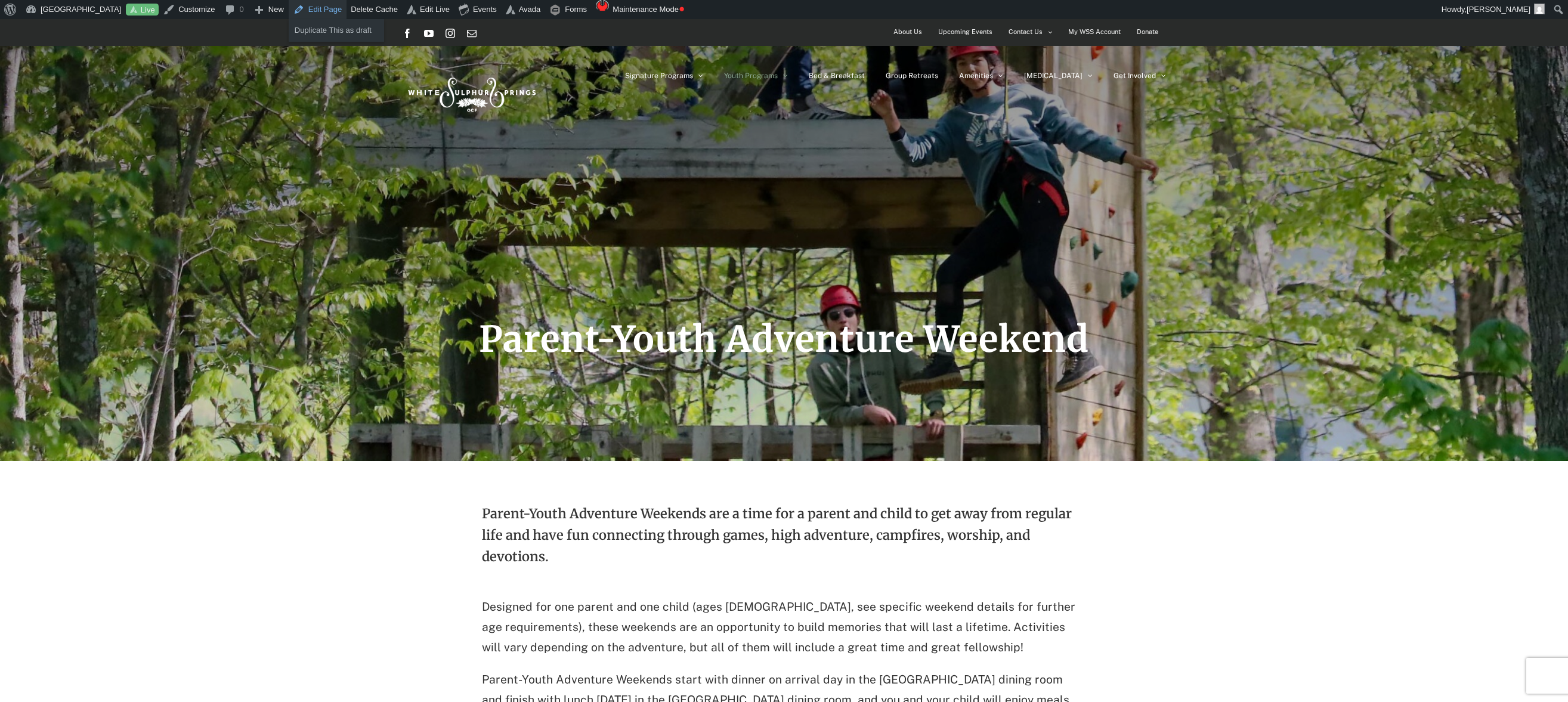
click at [329, 10] on link "Edit Page" at bounding box center [317, 10] width 58 height 19
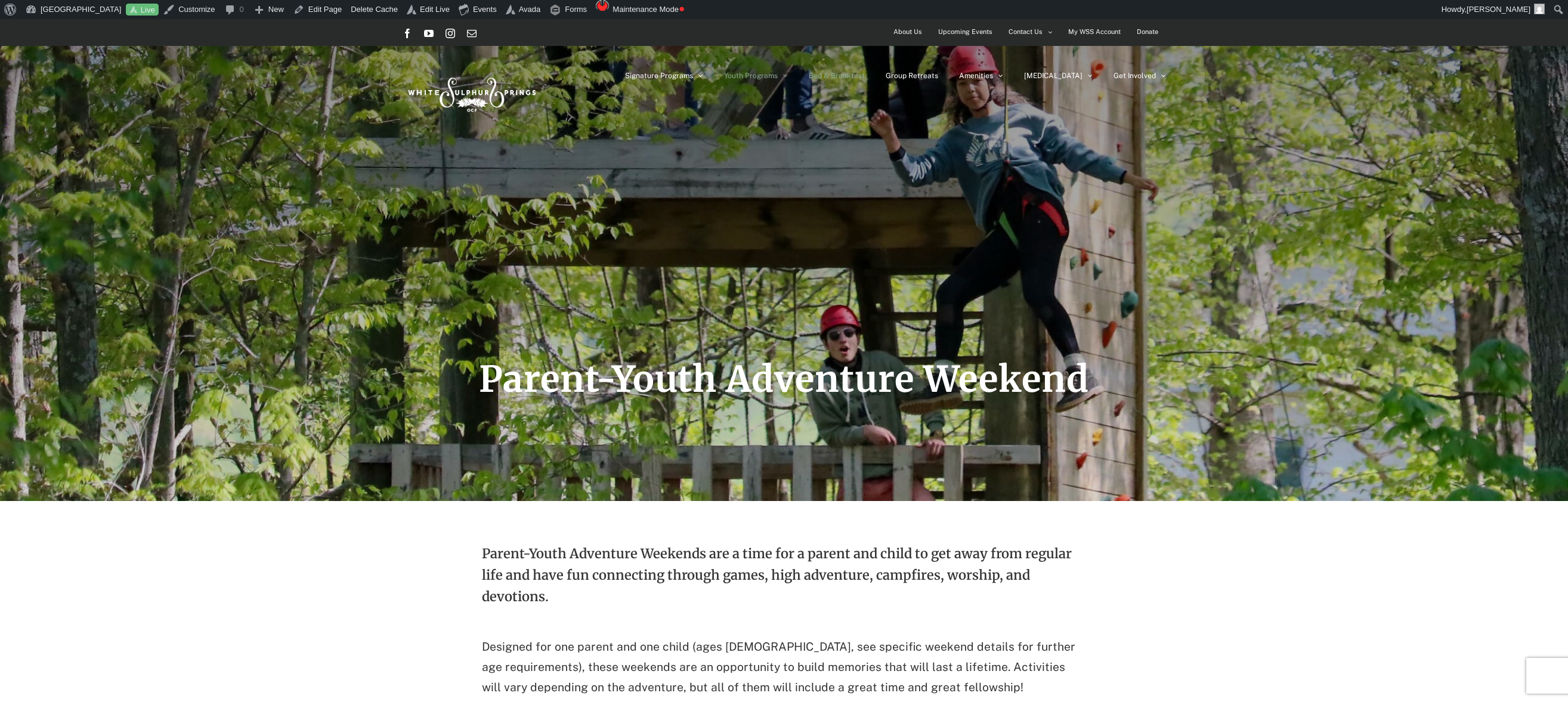
click at [865, 73] on span "Bed & Breakfast" at bounding box center [837, 76] width 56 height 7
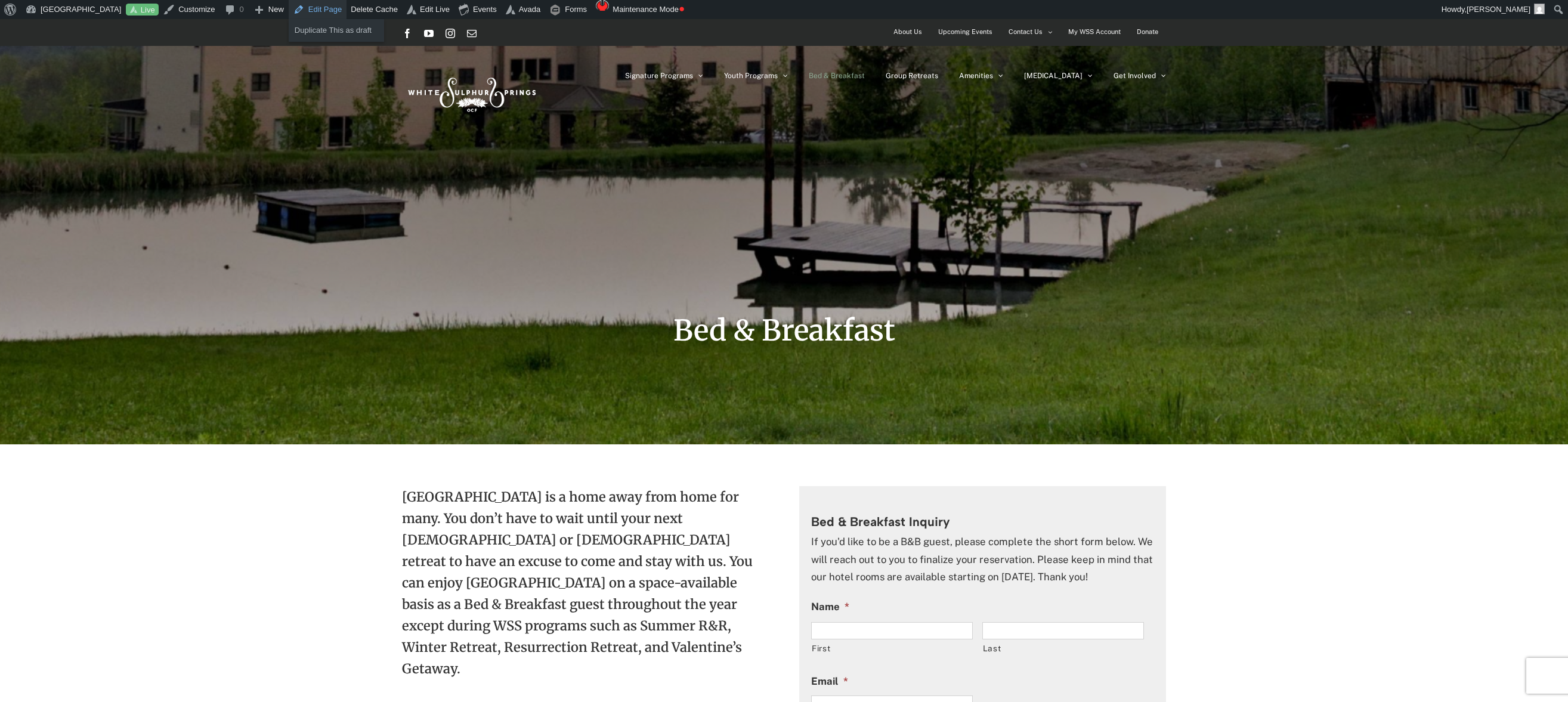
click at [310, 11] on link "Edit Page" at bounding box center [317, 10] width 58 height 19
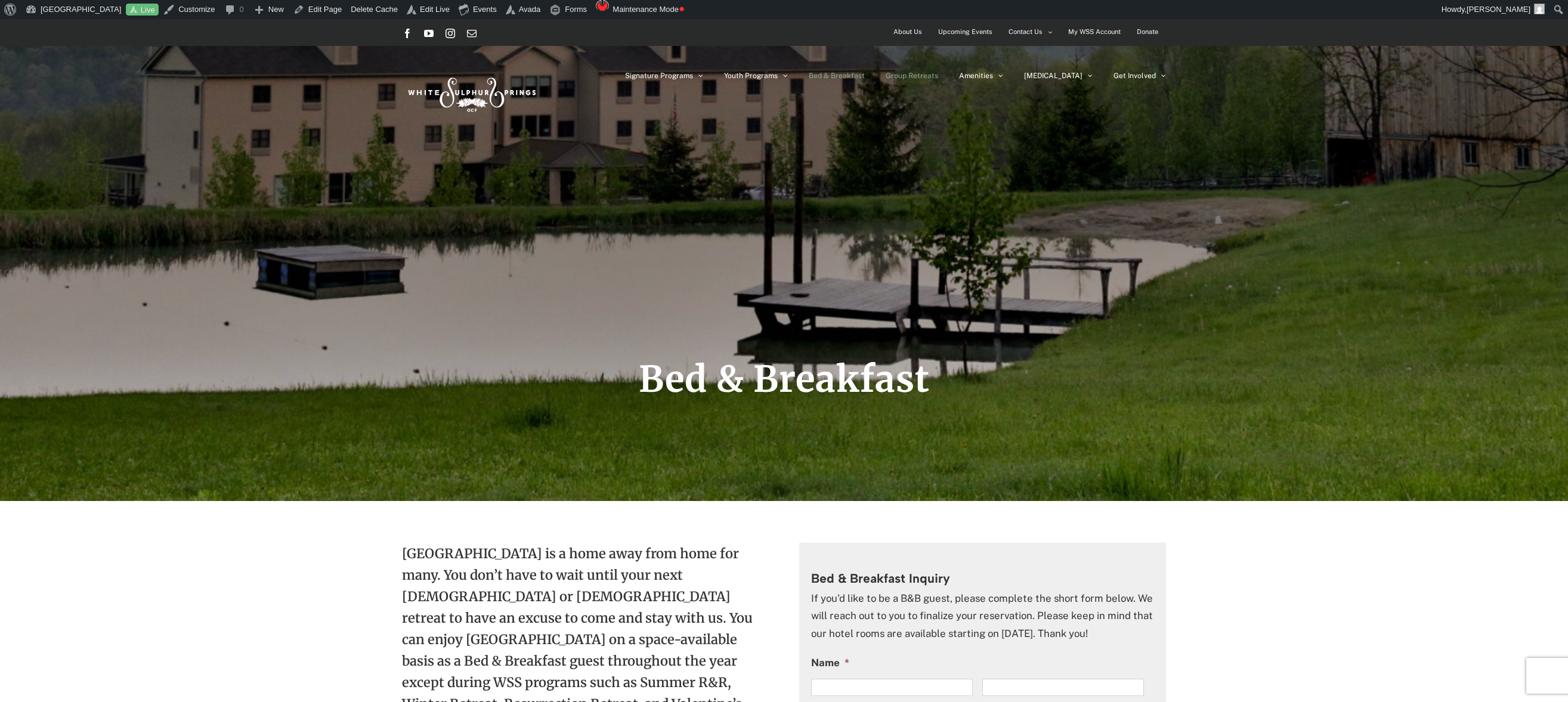
click at [938, 75] on span "Group Retreats" at bounding box center [912, 76] width 53 height 7
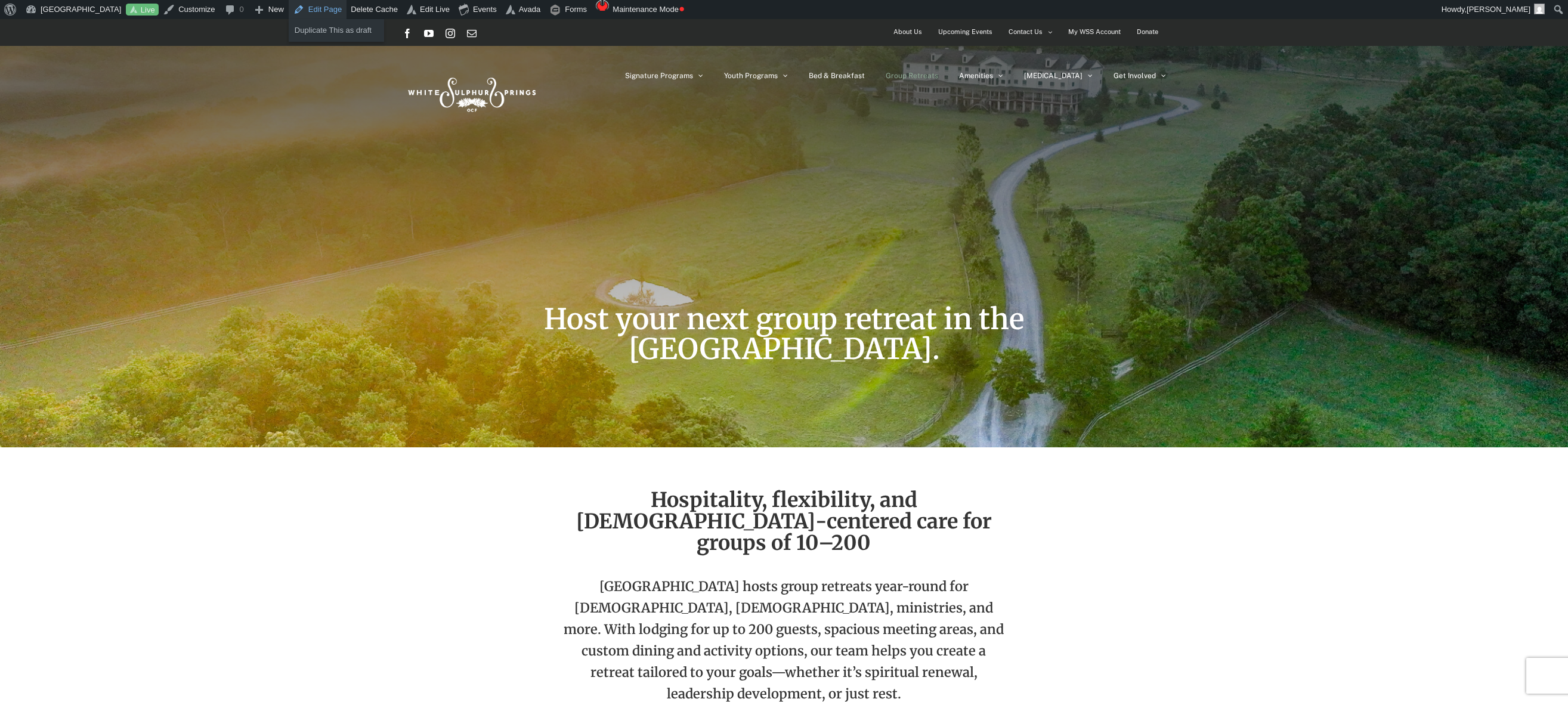
click at [324, 9] on link "Edit Page" at bounding box center [317, 10] width 58 height 19
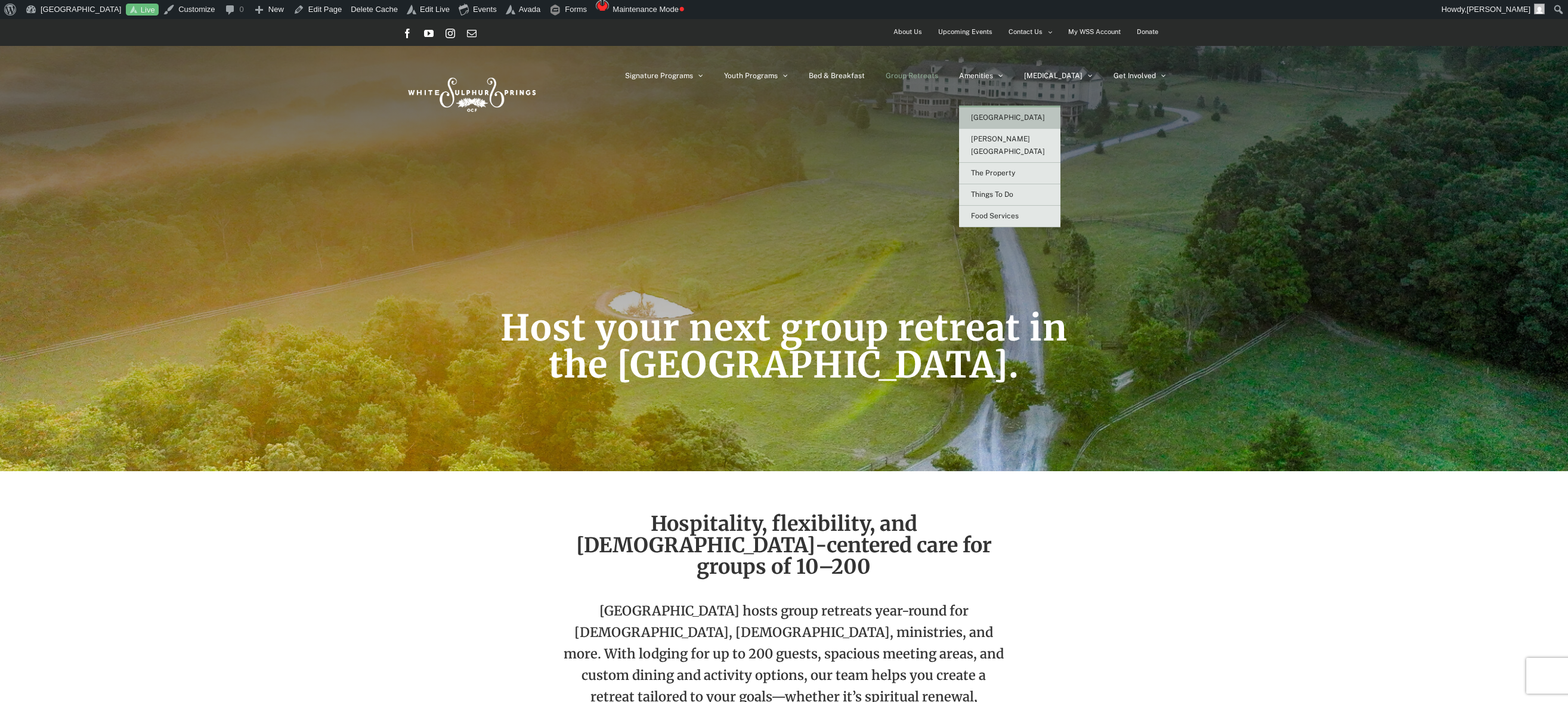
click at [1014, 114] on span "[GEOGRAPHIC_DATA]" at bounding box center [1008, 117] width 74 height 8
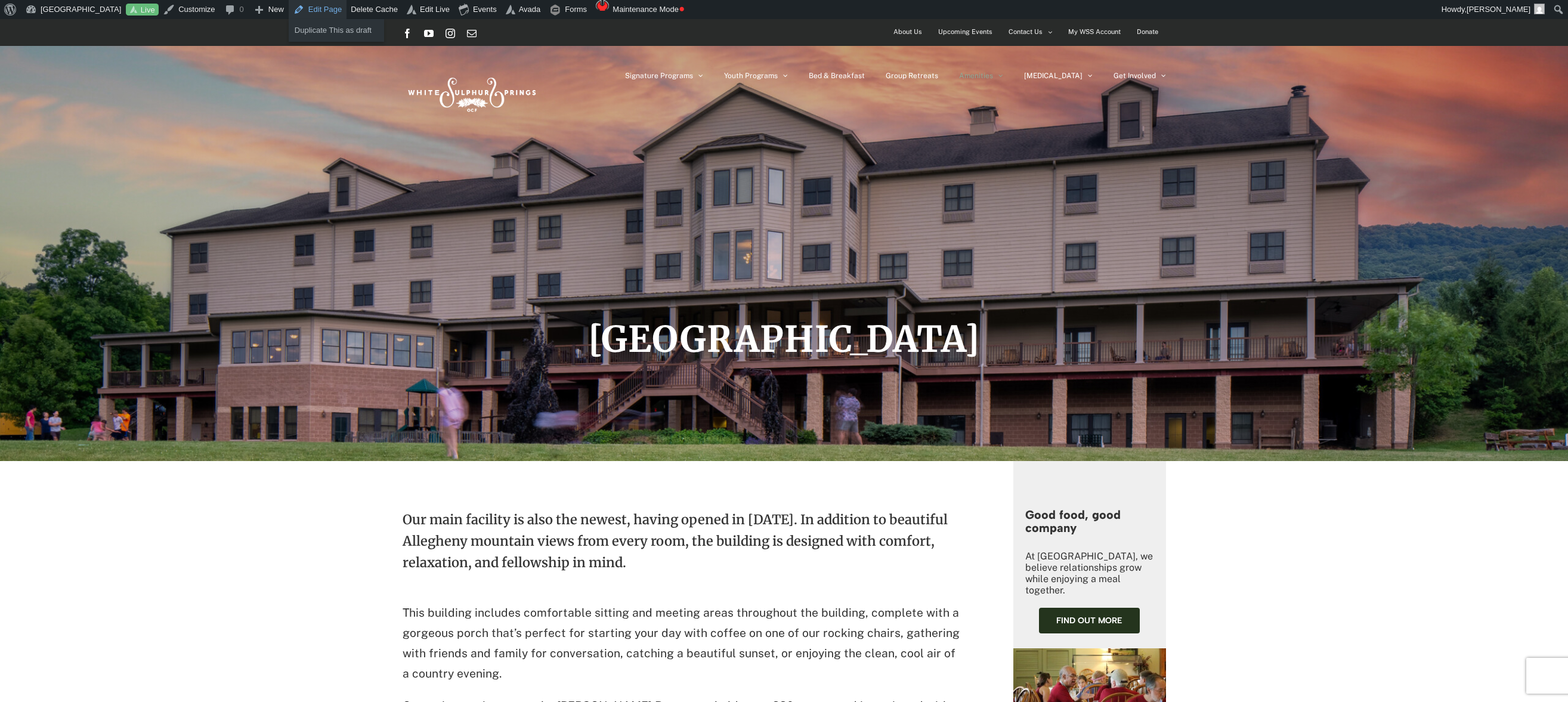
click at [324, 10] on link "Edit Page" at bounding box center [317, 10] width 58 height 19
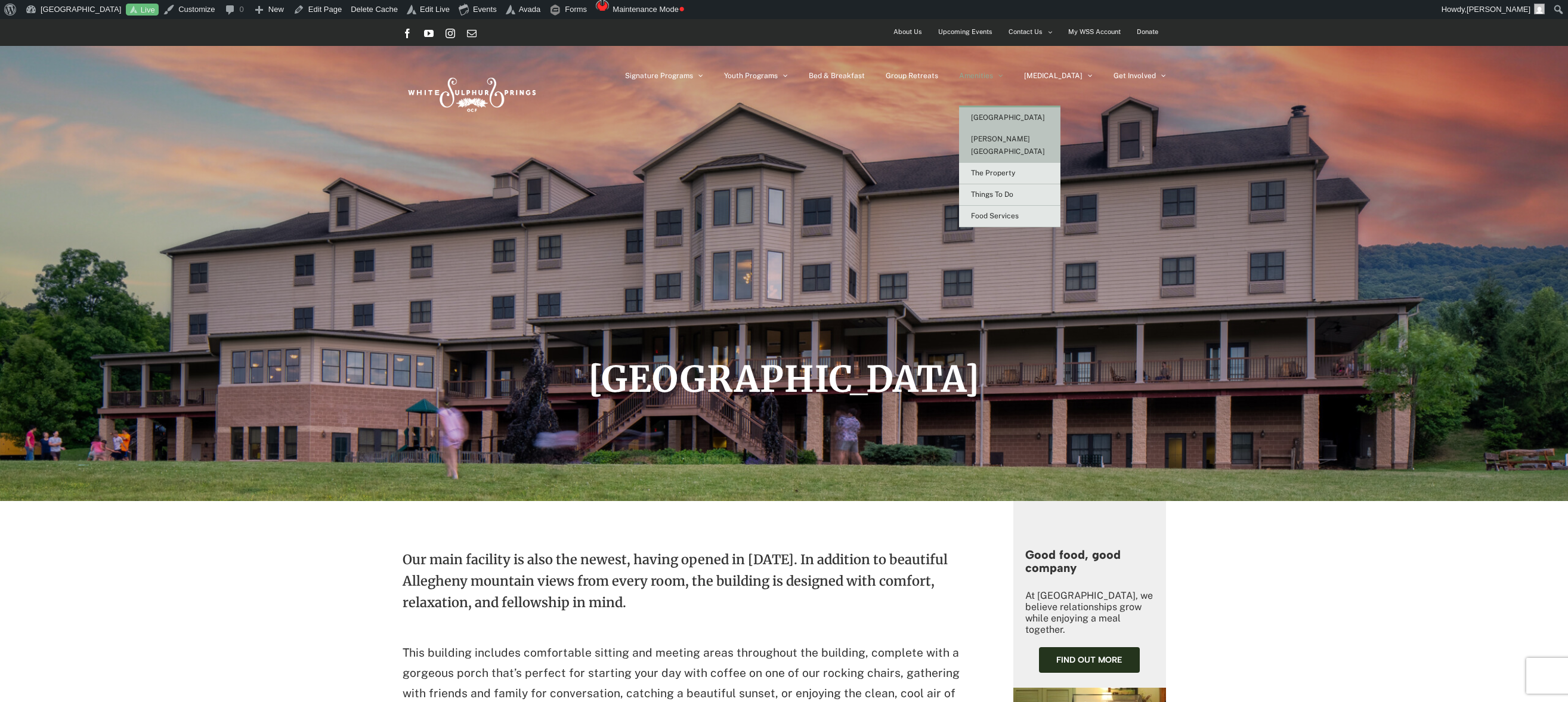
click at [1024, 141] on span "[PERSON_NAME][GEOGRAPHIC_DATA]" at bounding box center [1008, 145] width 74 height 21
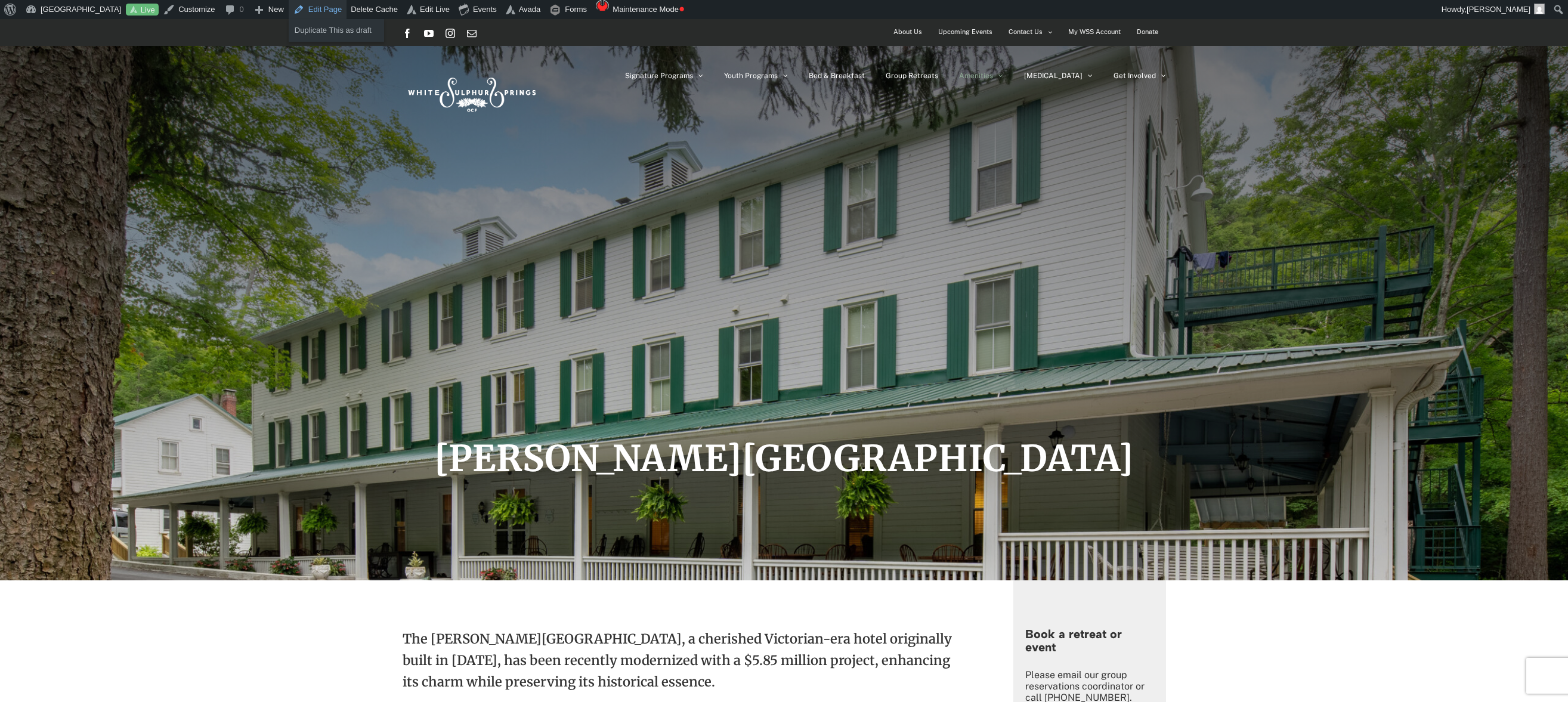
click at [324, 10] on link "Edit Page" at bounding box center [317, 10] width 58 height 19
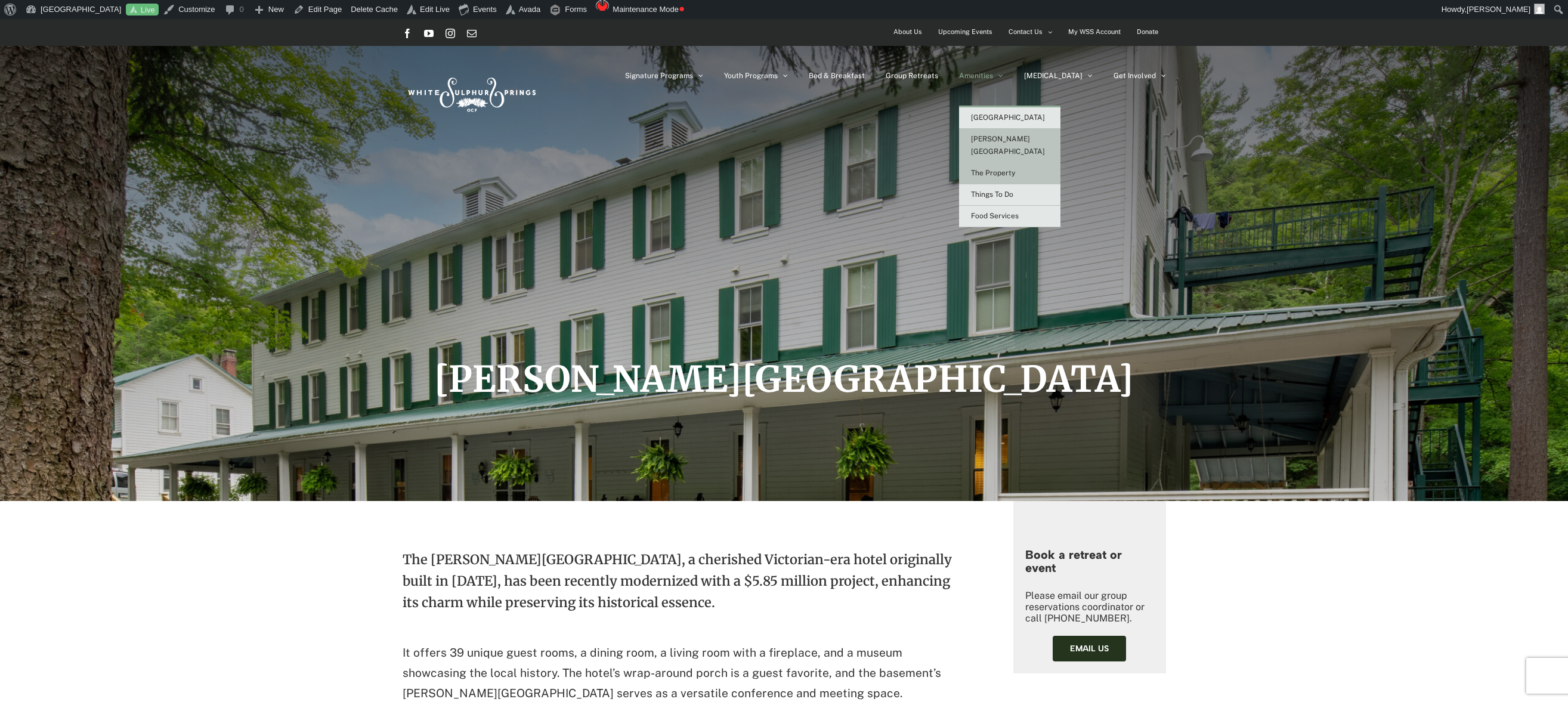
click at [1016, 169] on span "The Property" at bounding box center [992, 173] width 44 height 8
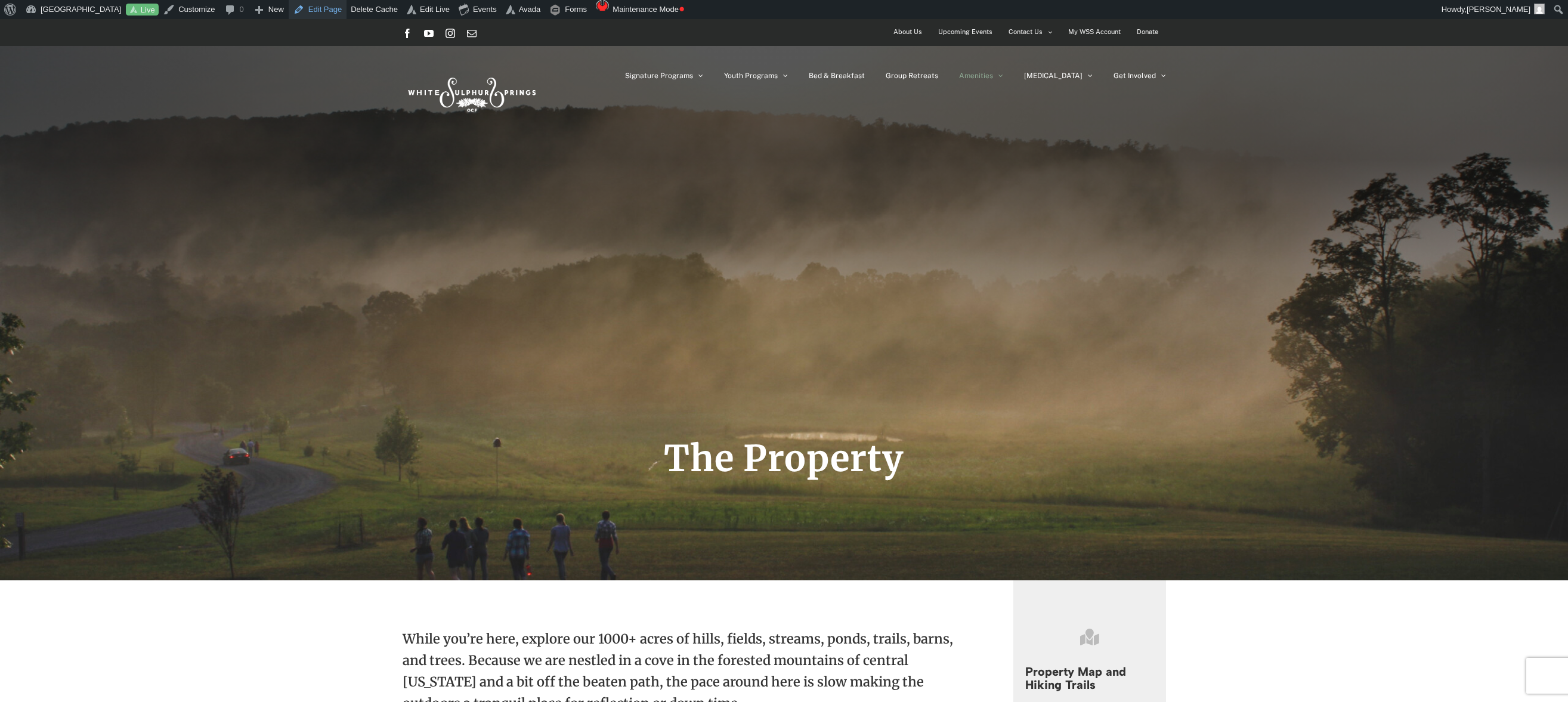
click at [332, 10] on link "Edit Page" at bounding box center [317, 10] width 58 height 19
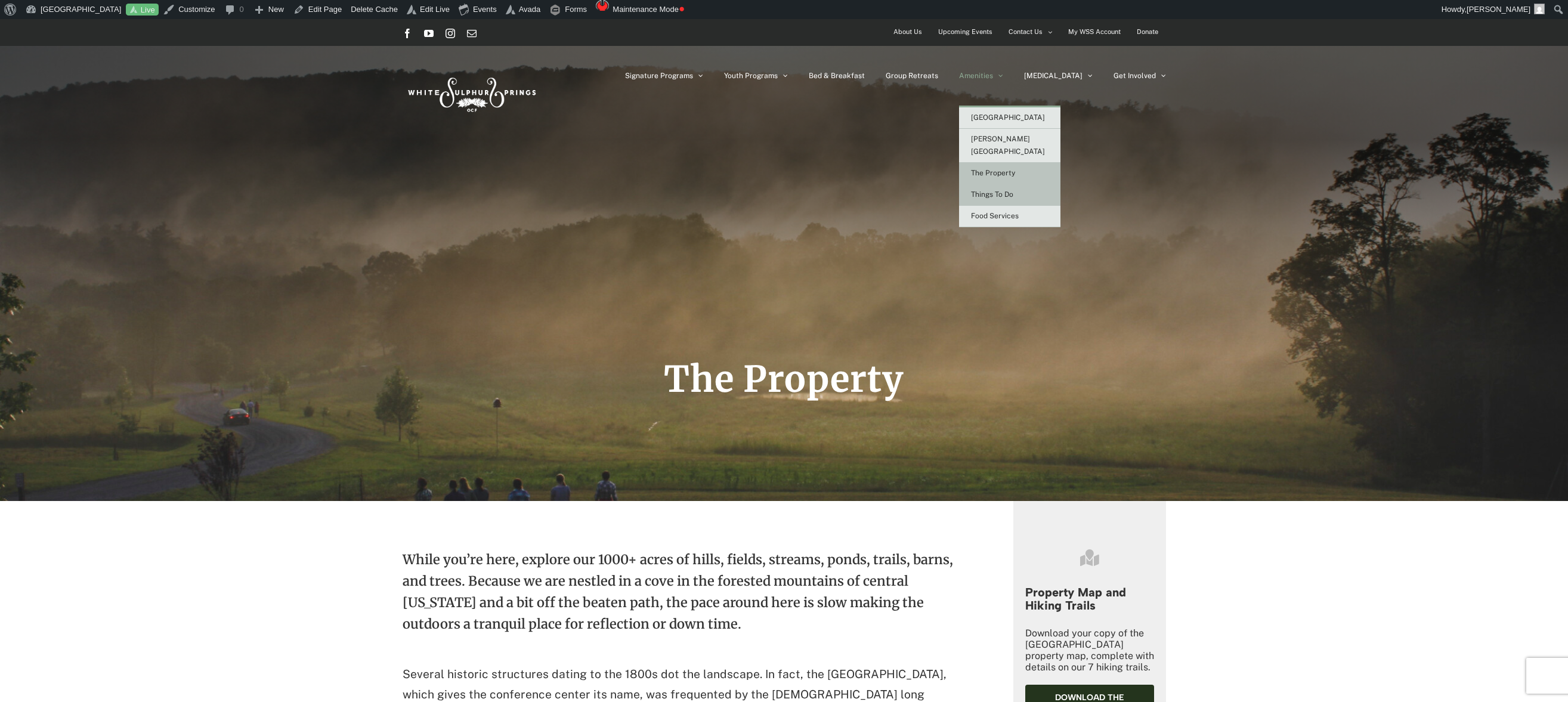
click at [1013, 190] on span "Things To Do" at bounding box center [992, 194] width 42 height 8
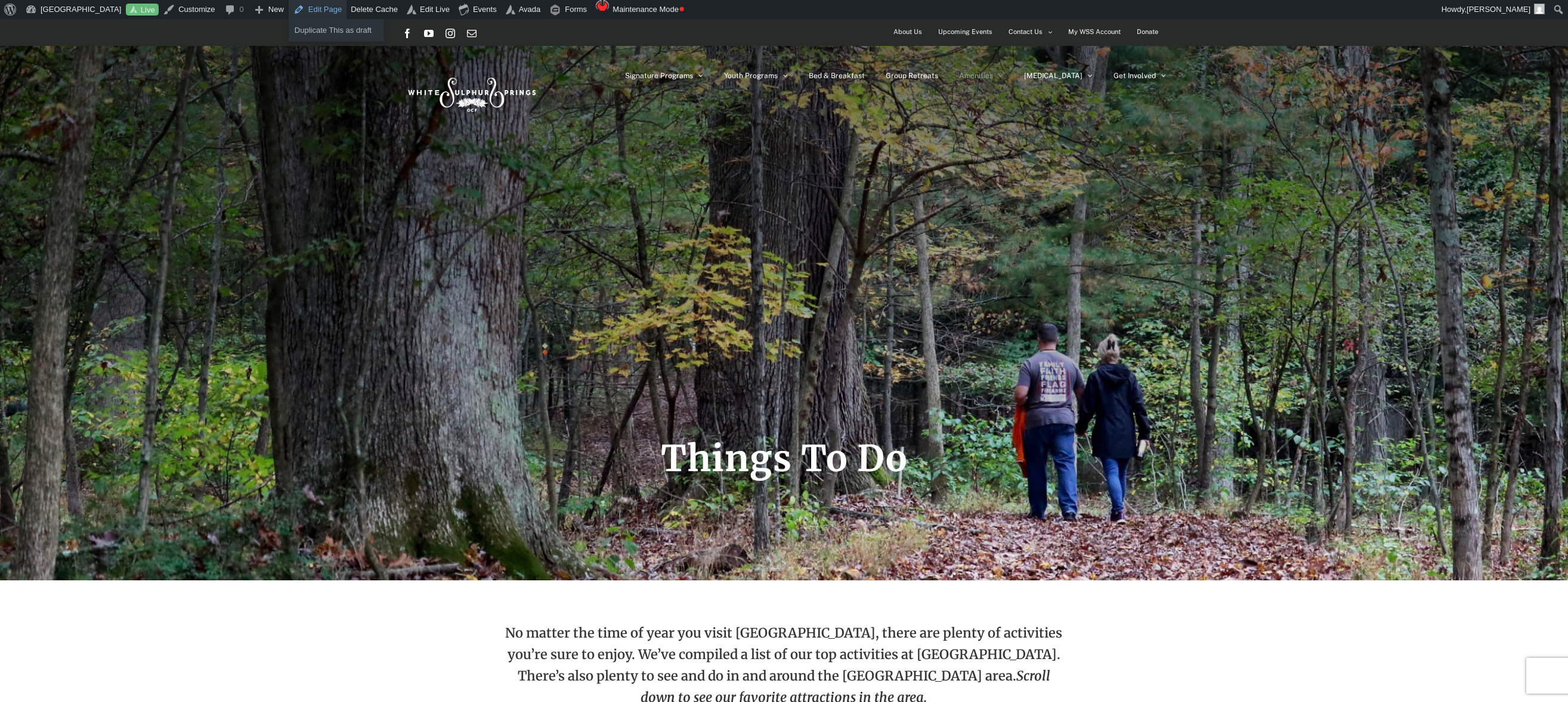
click at [316, 10] on link "Edit Page" at bounding box center [317, 10] width 58 height 19
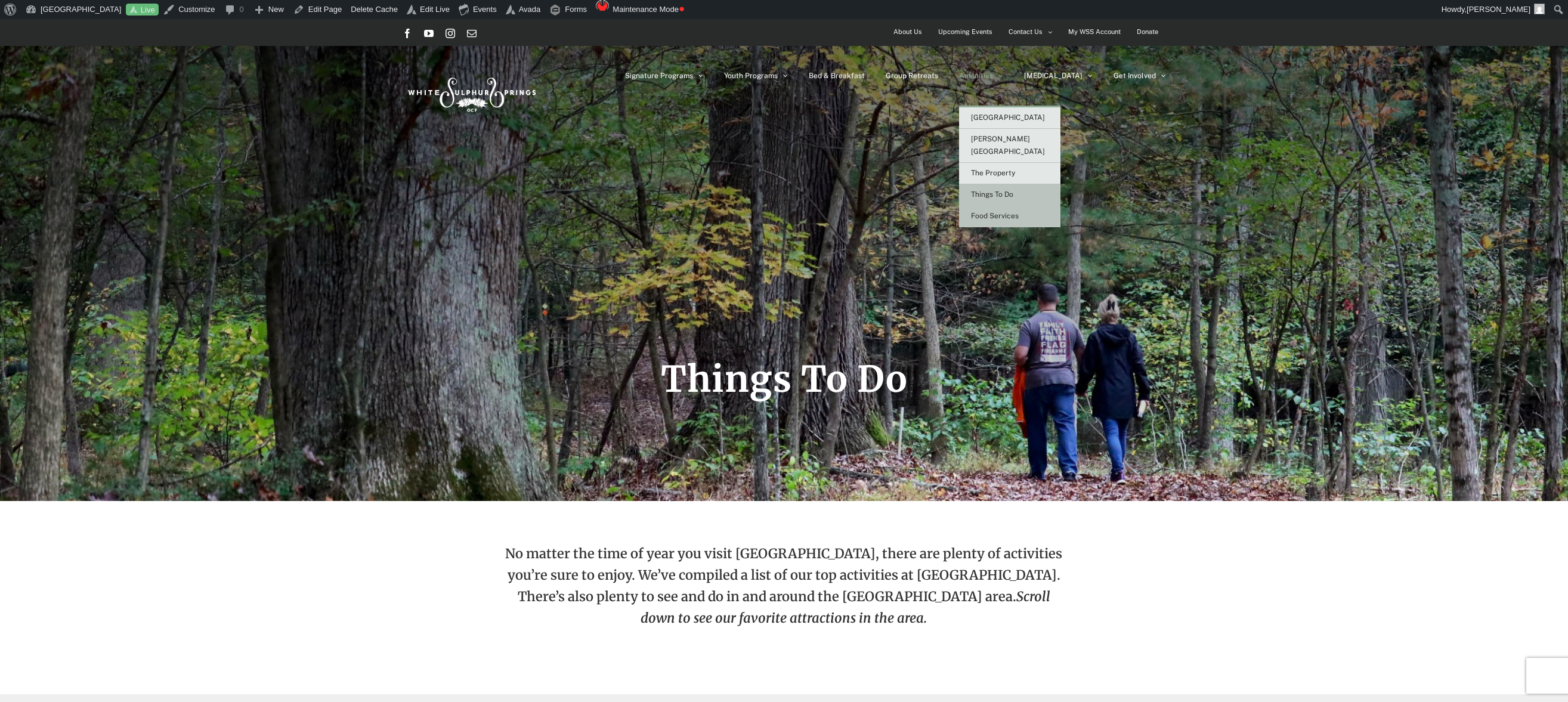
click at [1019, 212] on span "Food Services" at bounding box center [995, 216] width 48 height 8
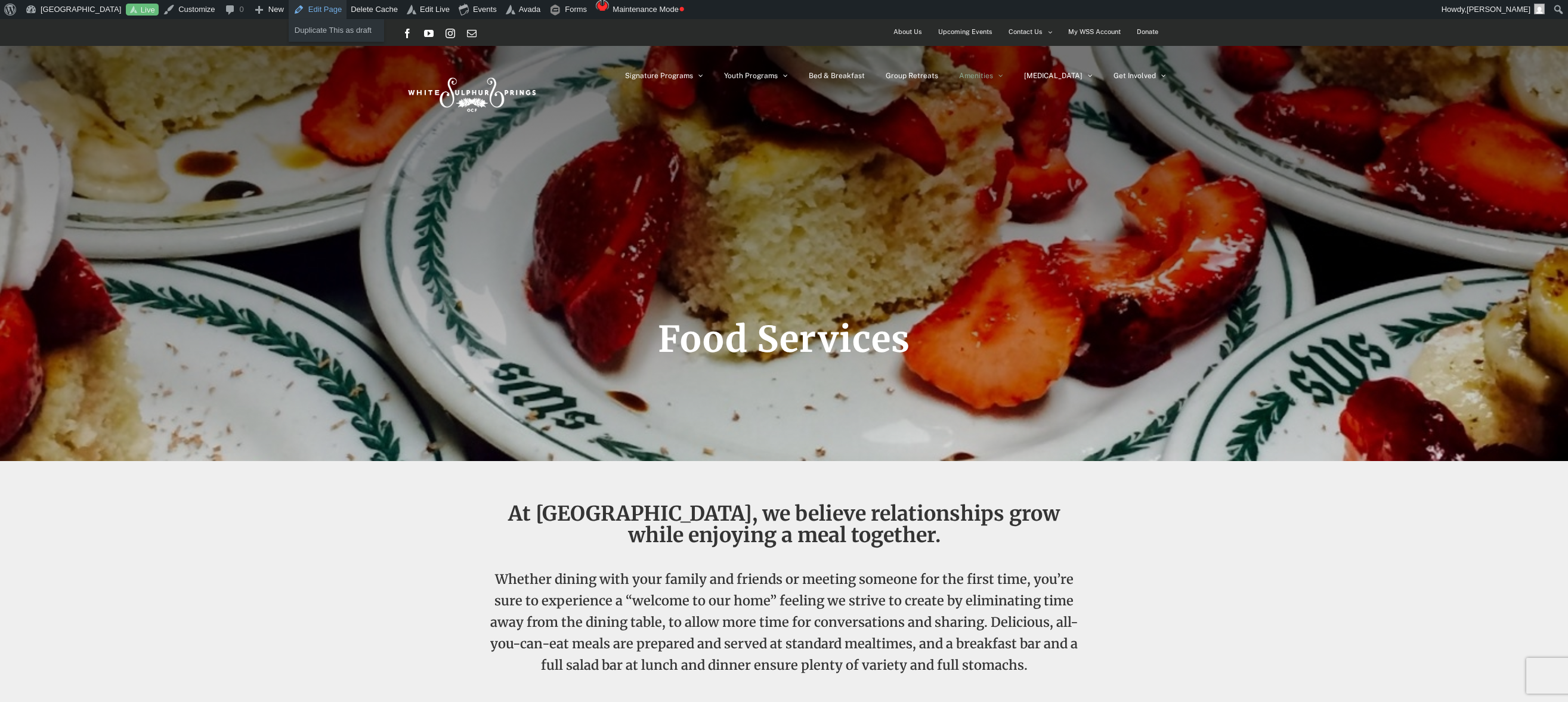
click at [329, 10] on link "Edit Page" at bounding box center [317, 10] width 58 height 19
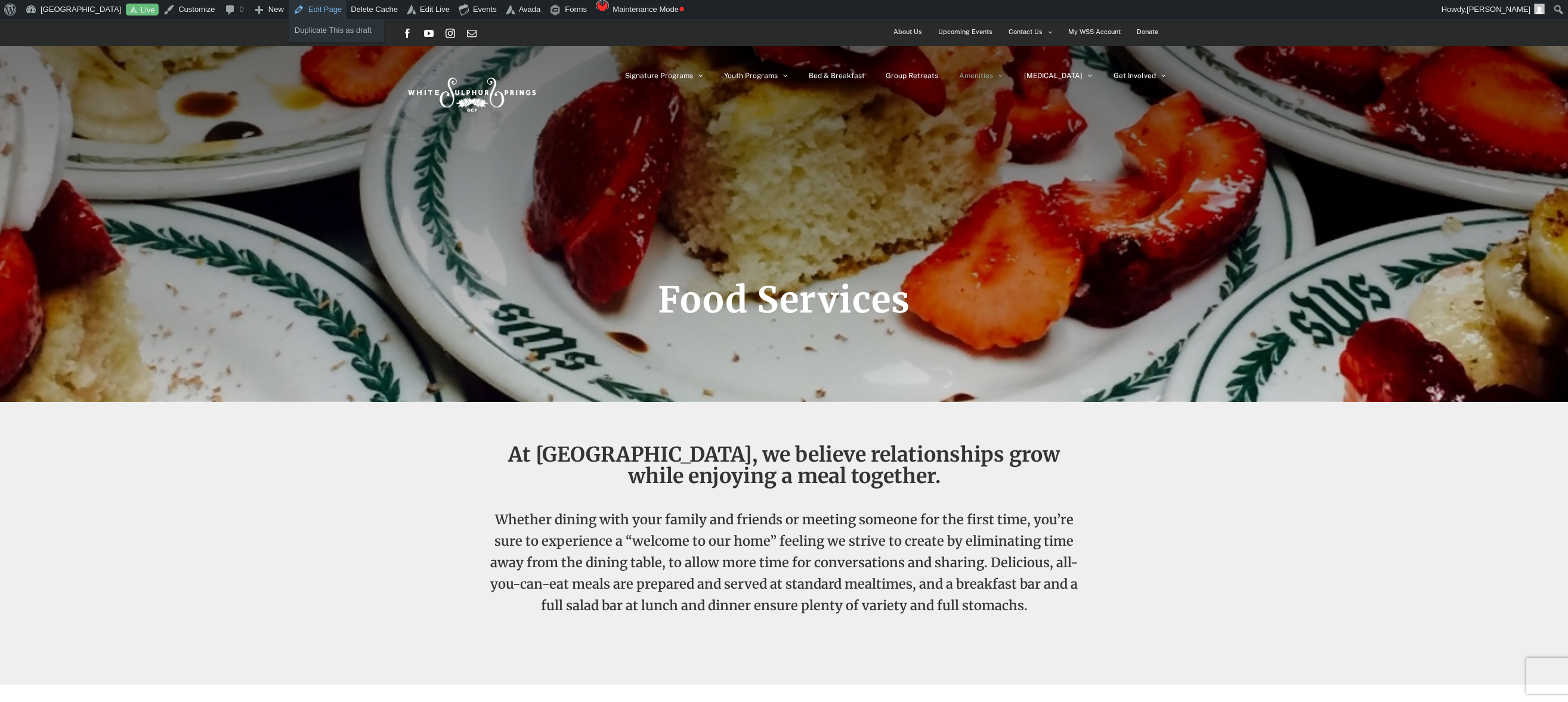
click at [324, 7] on link "Edit Page" at bounding box center [317, 10] width 58 height 19
click at [328, 7] on link "Edit Page" at bounding box center [317, 10] width 58 height 19
click at [328, 6] on link "Edit Page" at bounding box center [317, 10] width 58 height 19
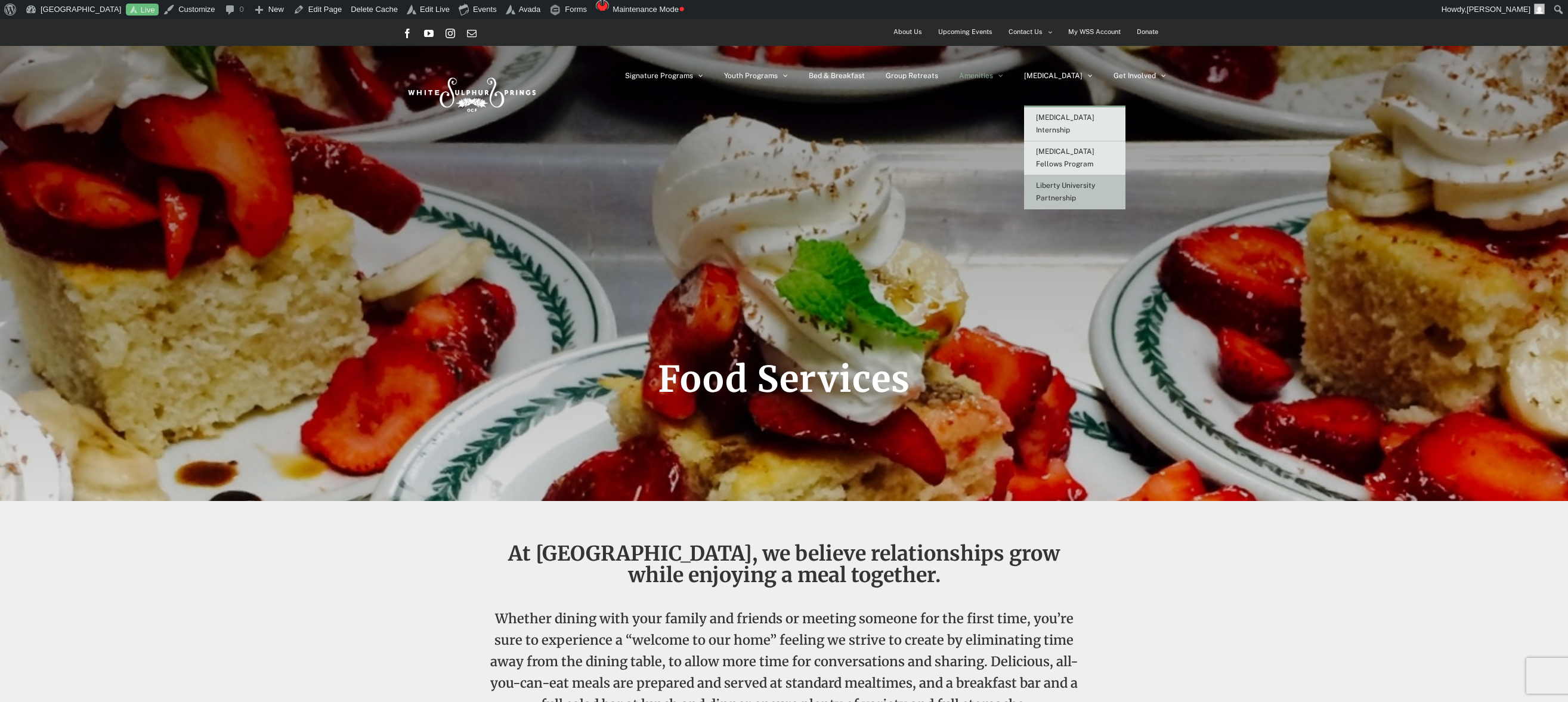
click at [1083, 184] on span "Liberty University Partnership" at bounding box center [1066, 191] width 59 height 21
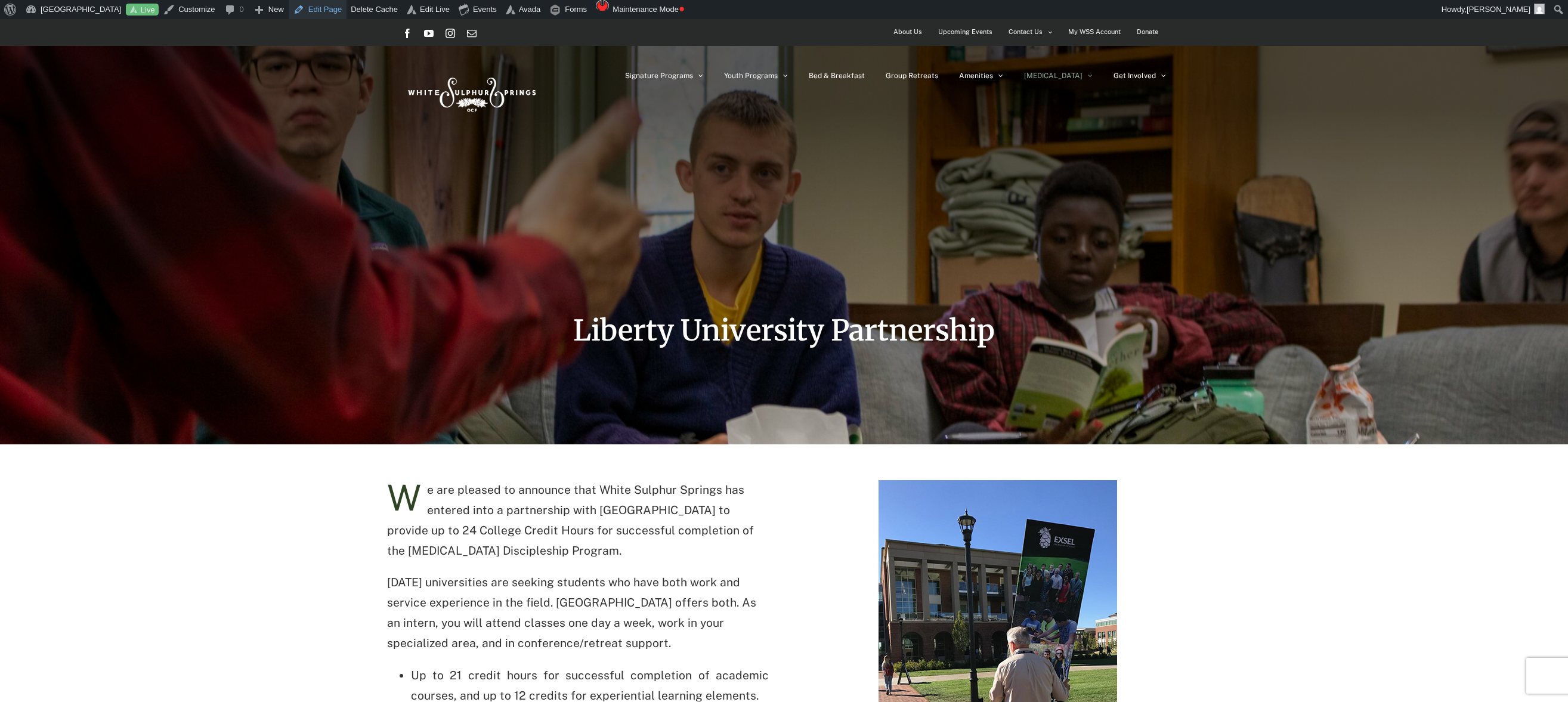
click at [324, 8] on link "Edit Page" at bounding box center [317, 10] width 58 height 19
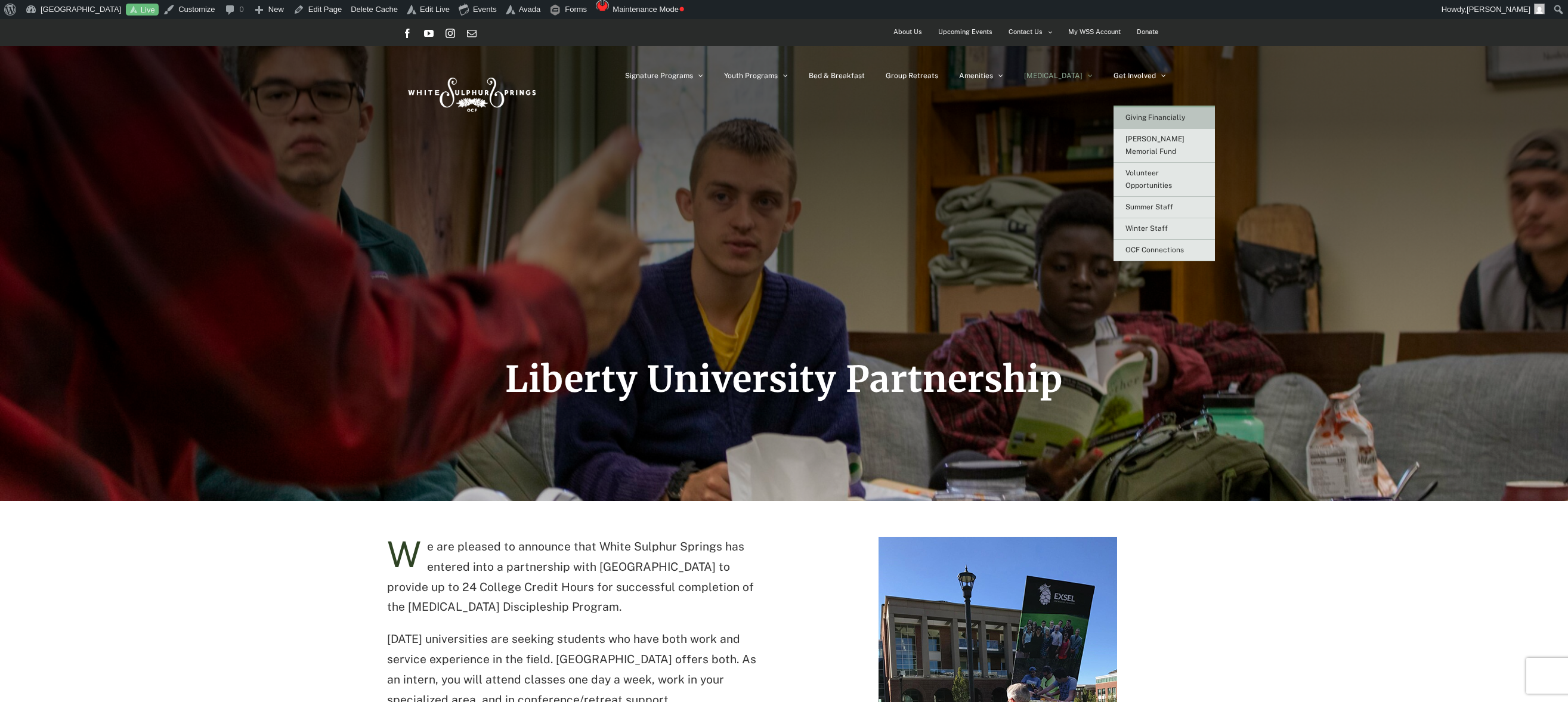
click at [1140, 115] on span "Giving Financially" at bounding box center [1155, 117] width 60 height 8
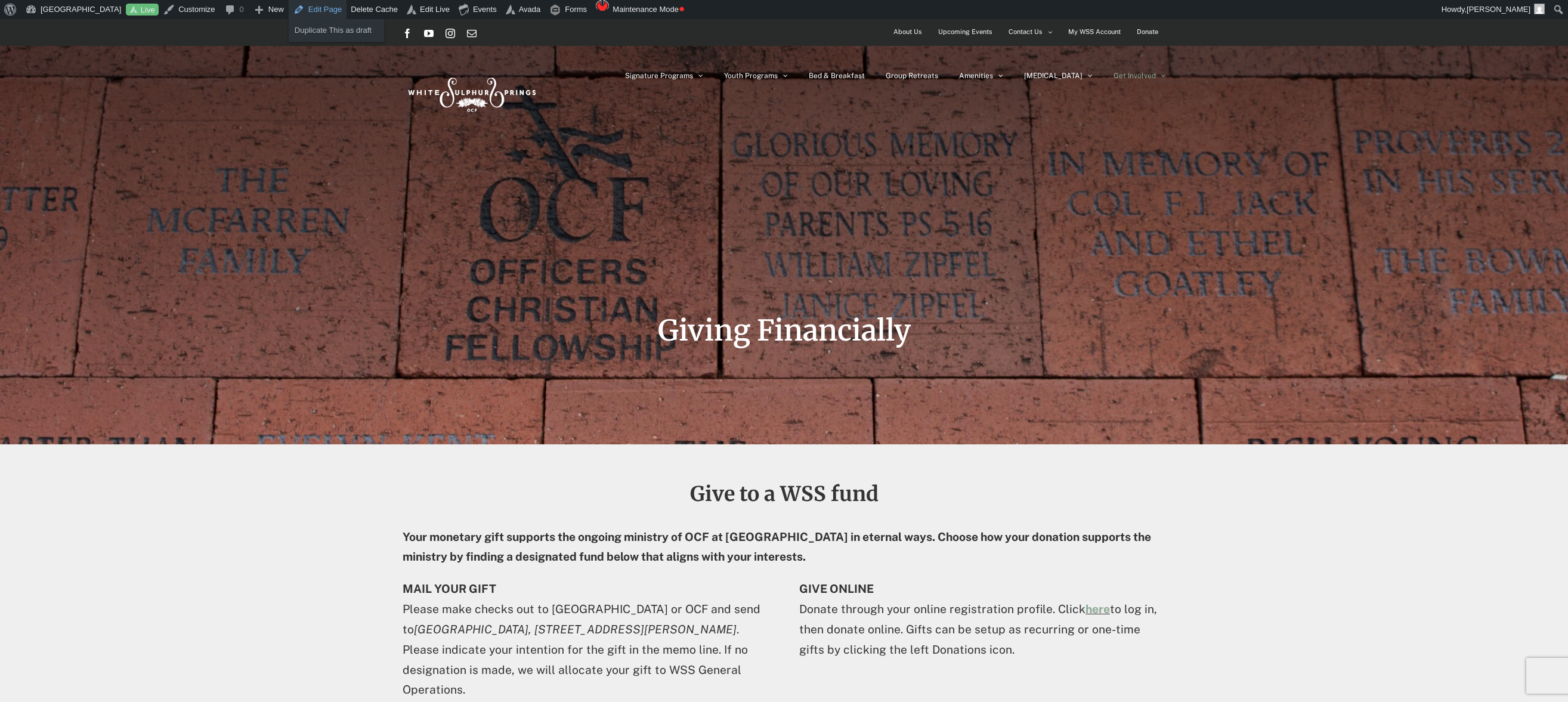
click at [334, 4] on link "Edit Page" at bounding box center [317, 10] width 58 height 19
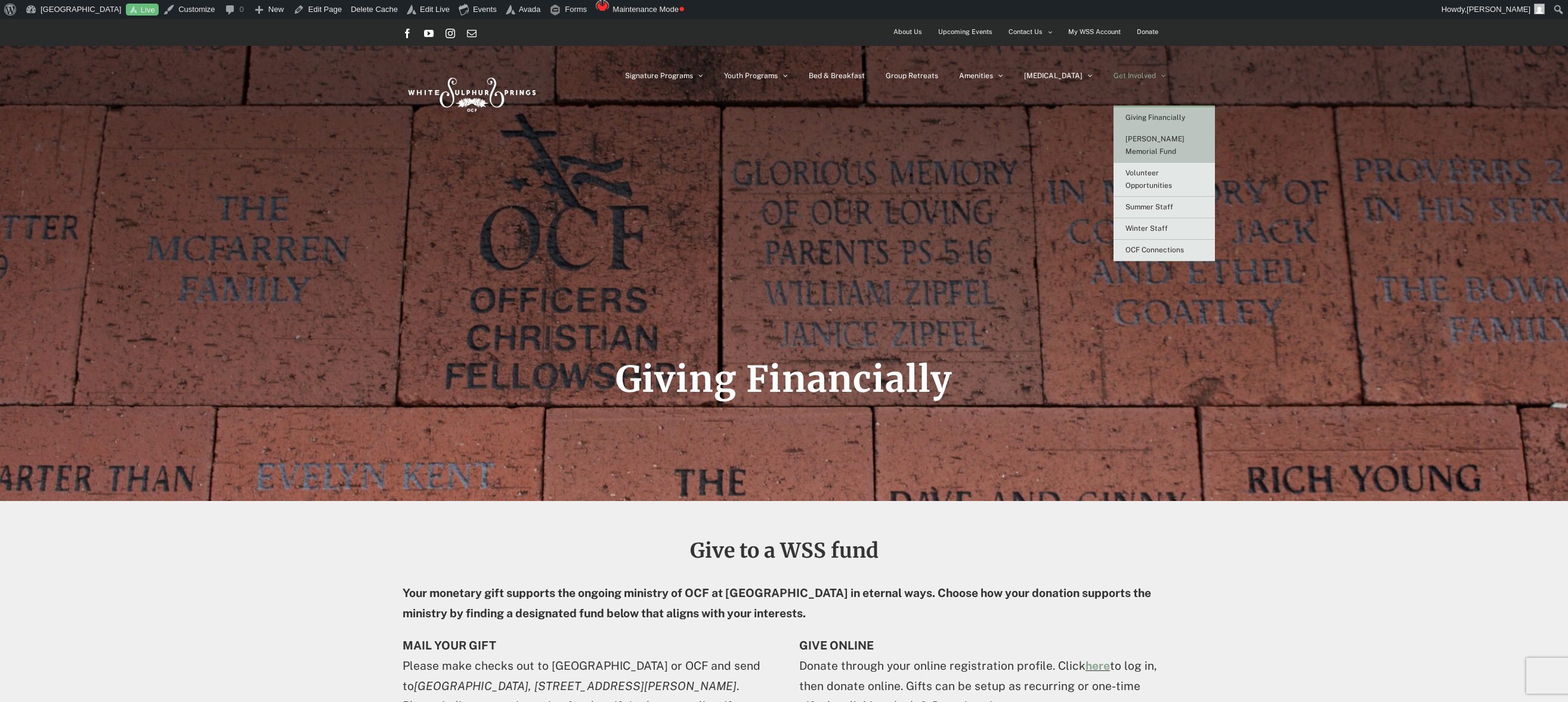
click at [1141, 136] on span "[PERSON_NAME] Memorial Fund" at bounding box center [1155, 145] width 59 height 21
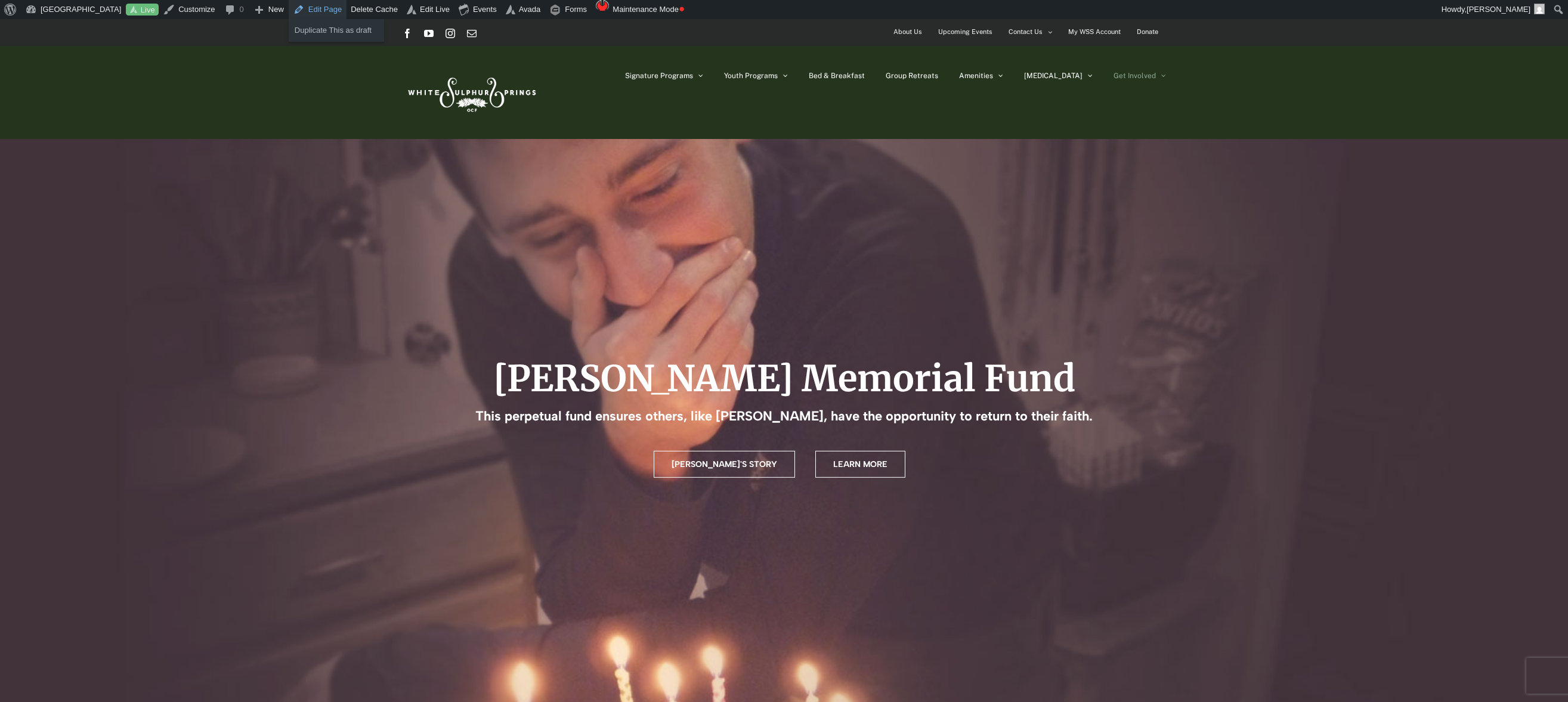
click at [320, 10] on link "Edit Page" at bounding box center [317, 10] width 58 height 19
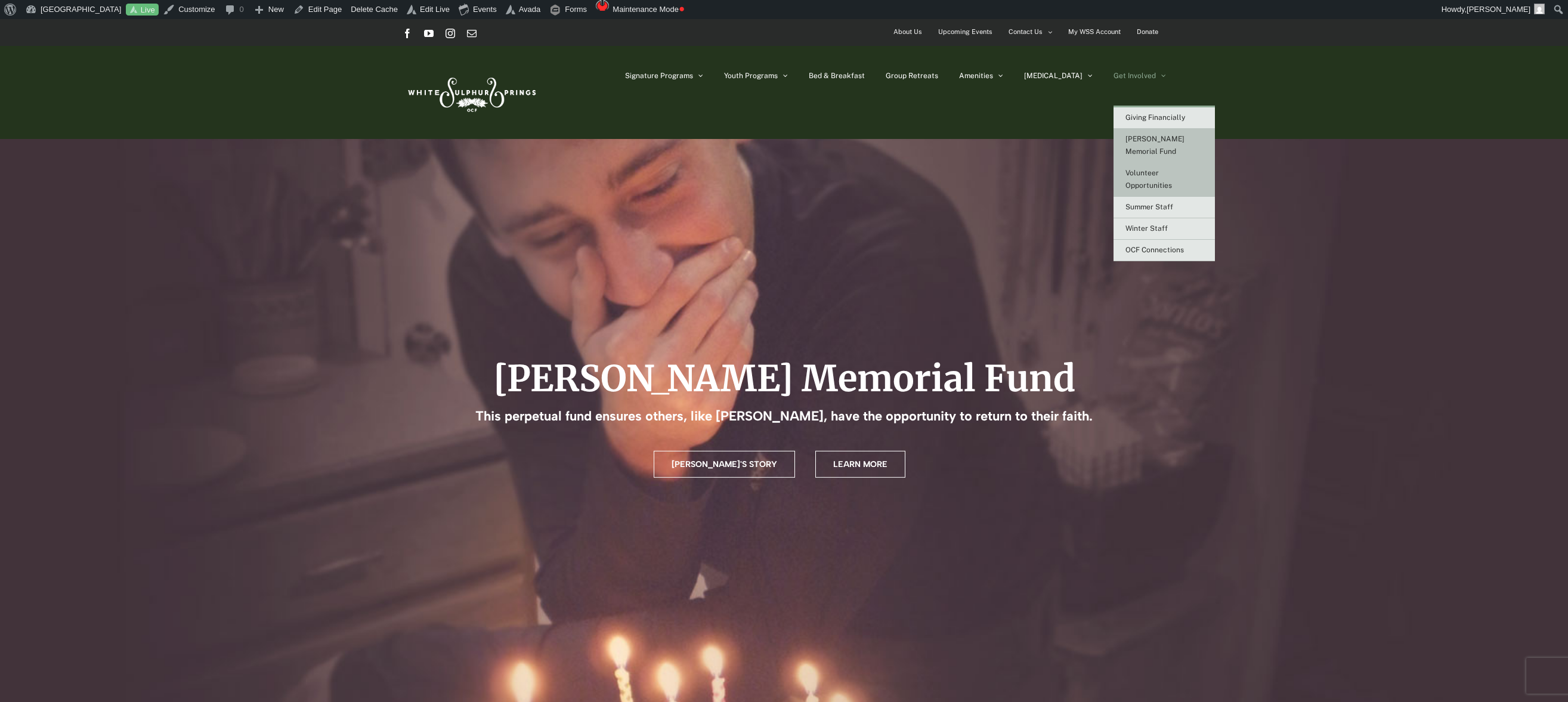
click at [1135, 166] on link "Volunteer Opportunities" at bounding box center [1164, 179] width 101 height 34
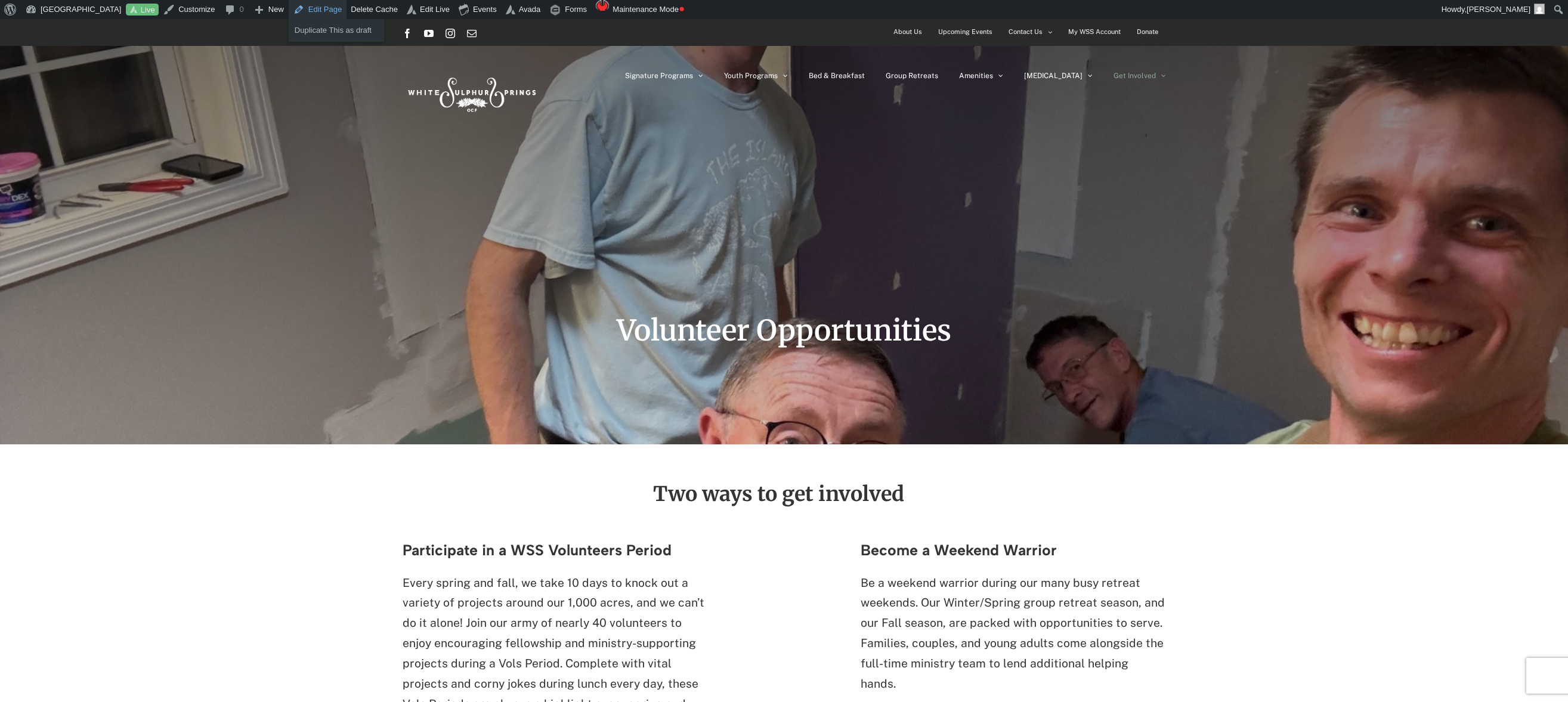
click at [326, 10] on link "Edit Page" at bounding box center [317, 10] width 58 height 19
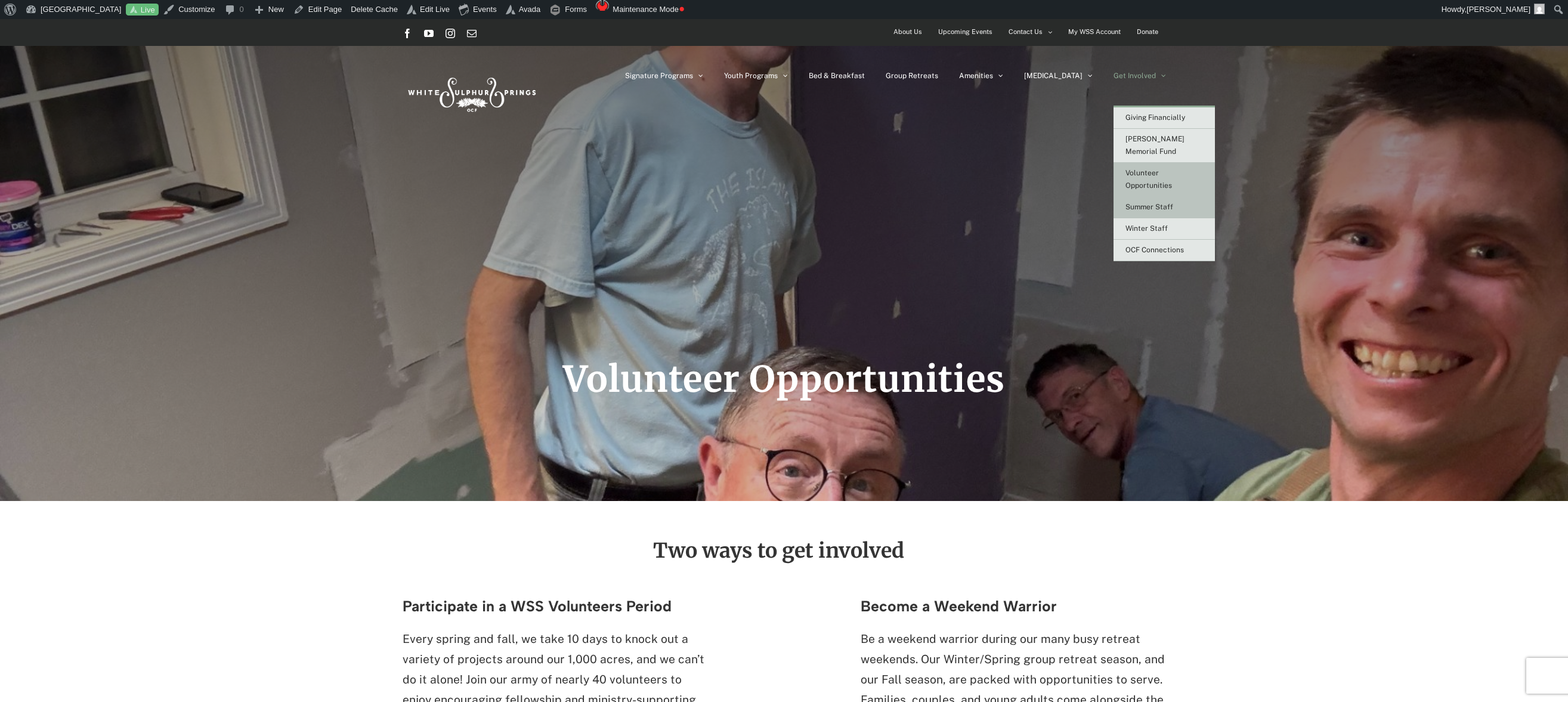
click at [1142, 202] on span "Summer Staff" at bounding box center [1149, 206] width 48 height 8
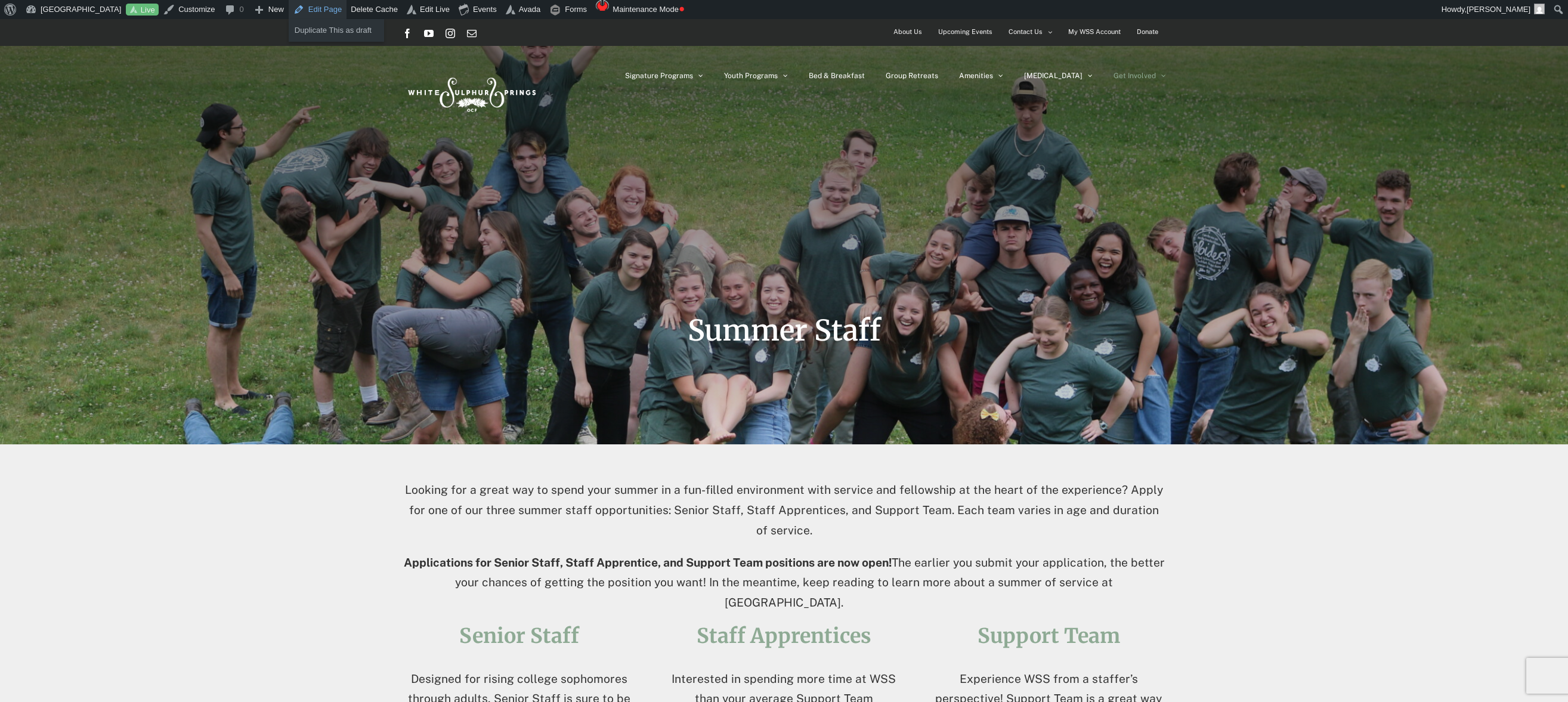
click at [328, 12] on link "Edit Page" at bounding box center [317, 10] width 58 height 19
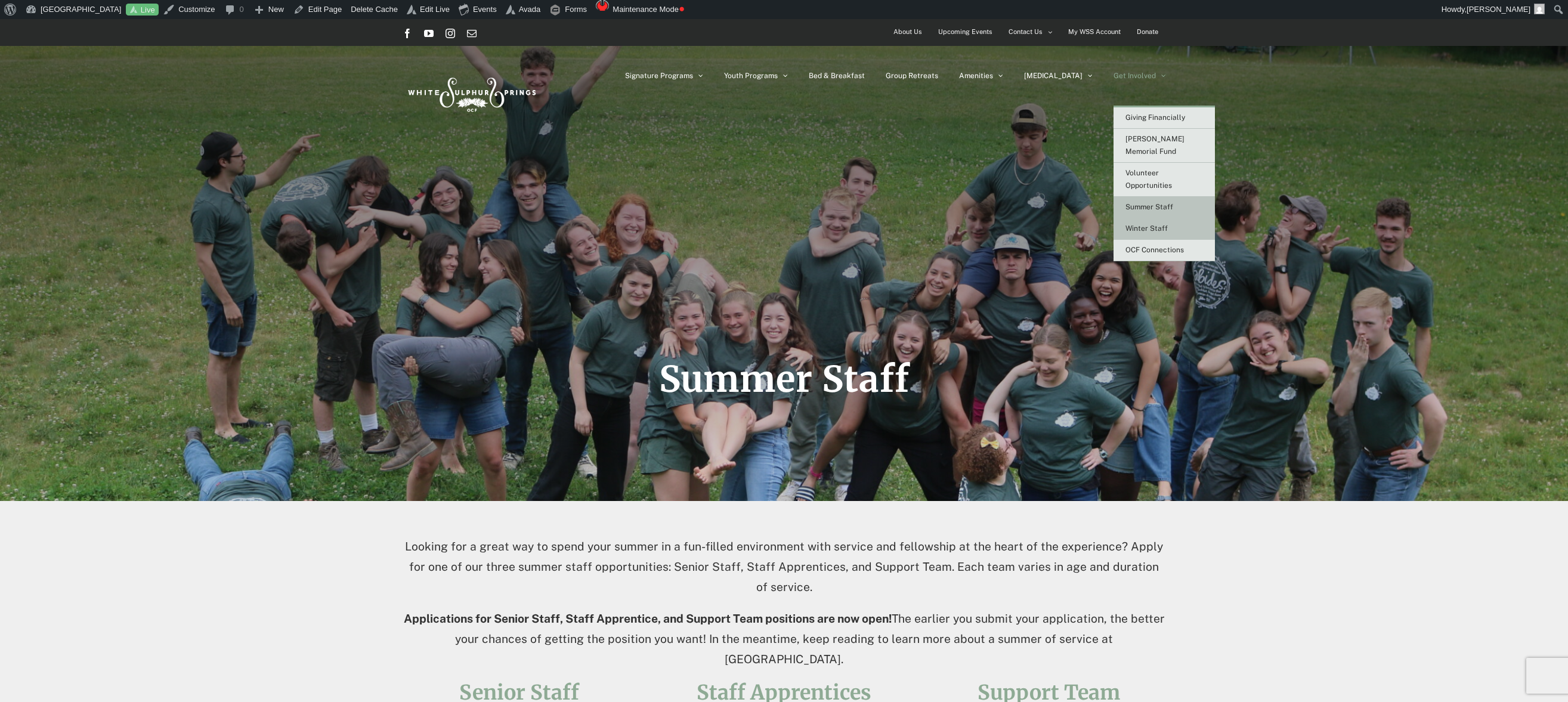
click at [1142, 224] on span "Winter Staff" at bounding box center [1146, 228] width 42 height 8
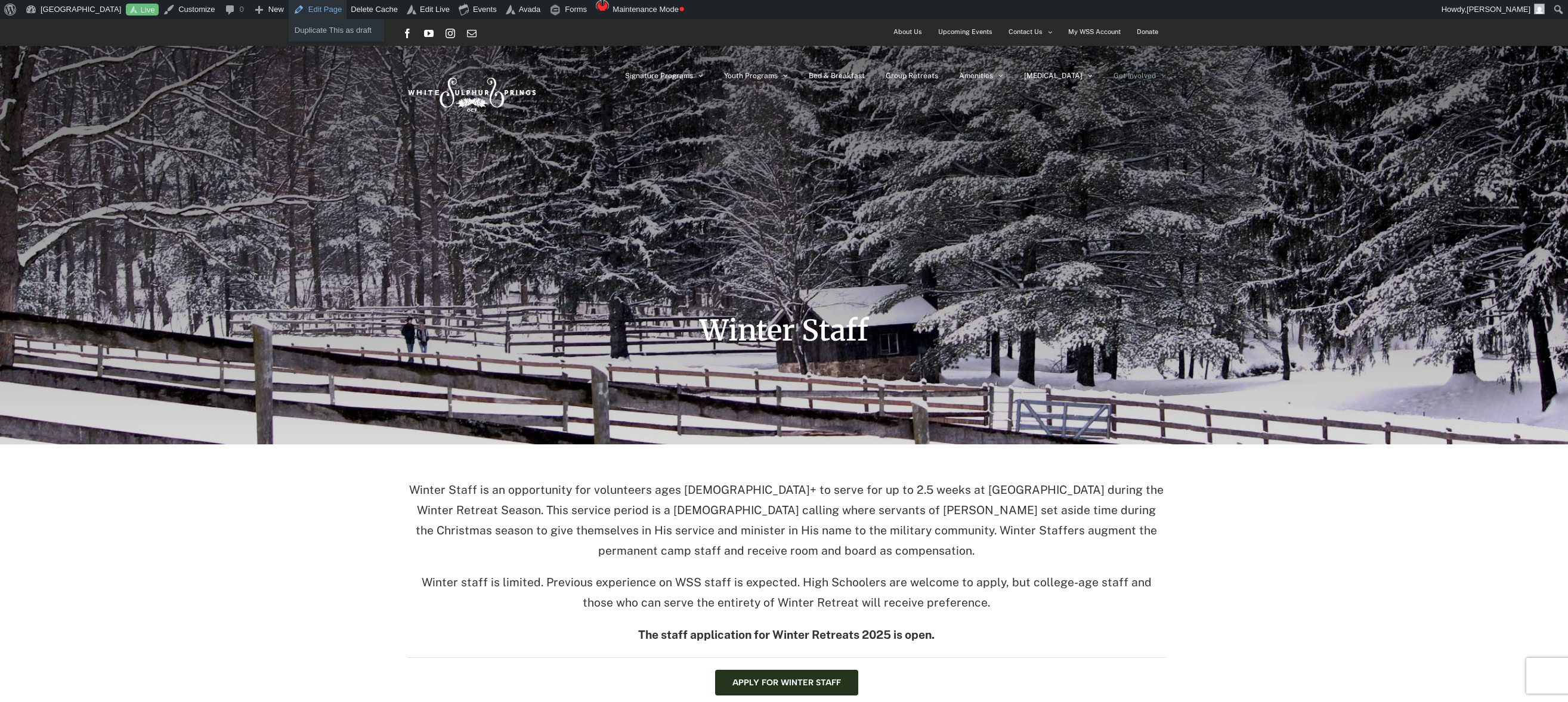
click at [326, 9] on link "Edit Page" at bounding box center [317, 10] width 58 height 19
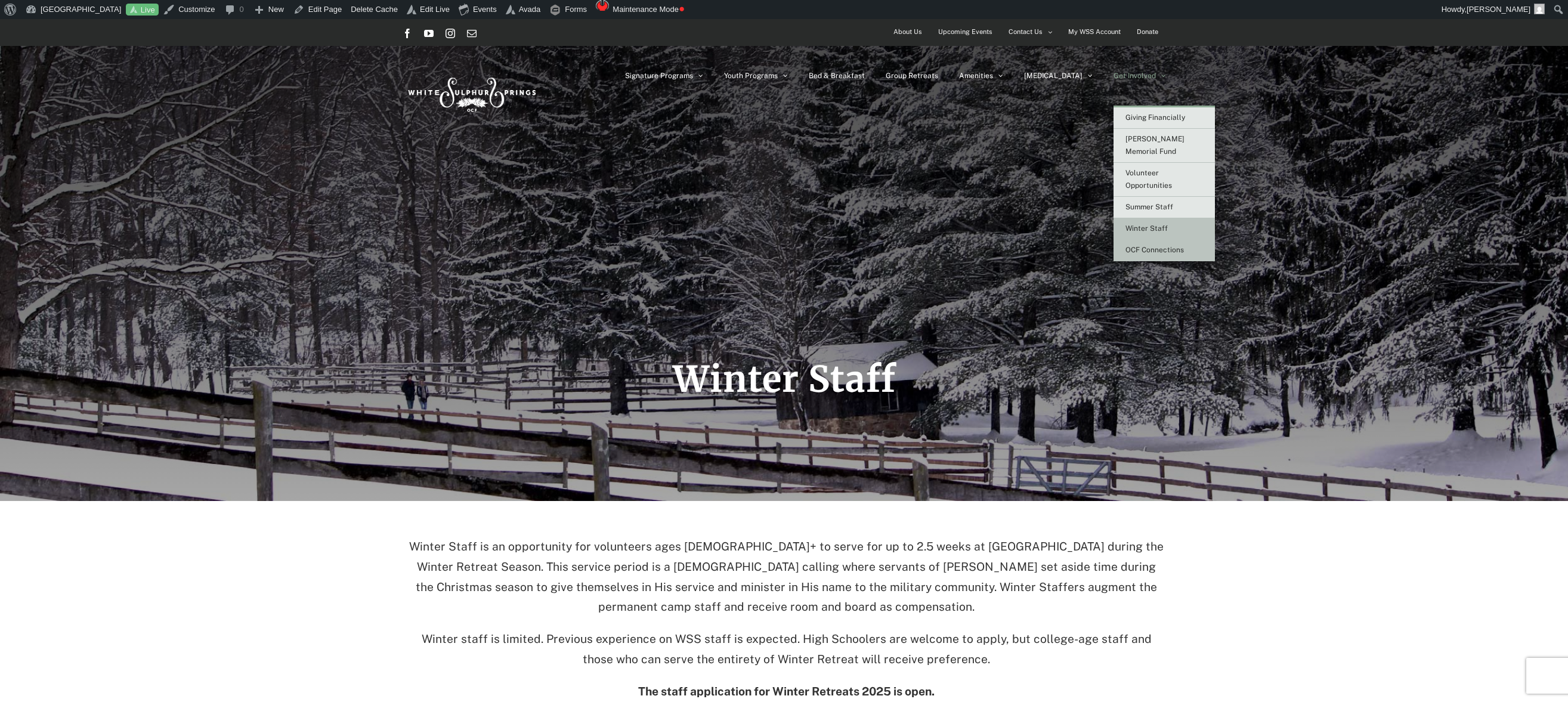
click at [1138, 245] on span "OCF Connections" at bounding box center [1154, 249] width 58 height 8
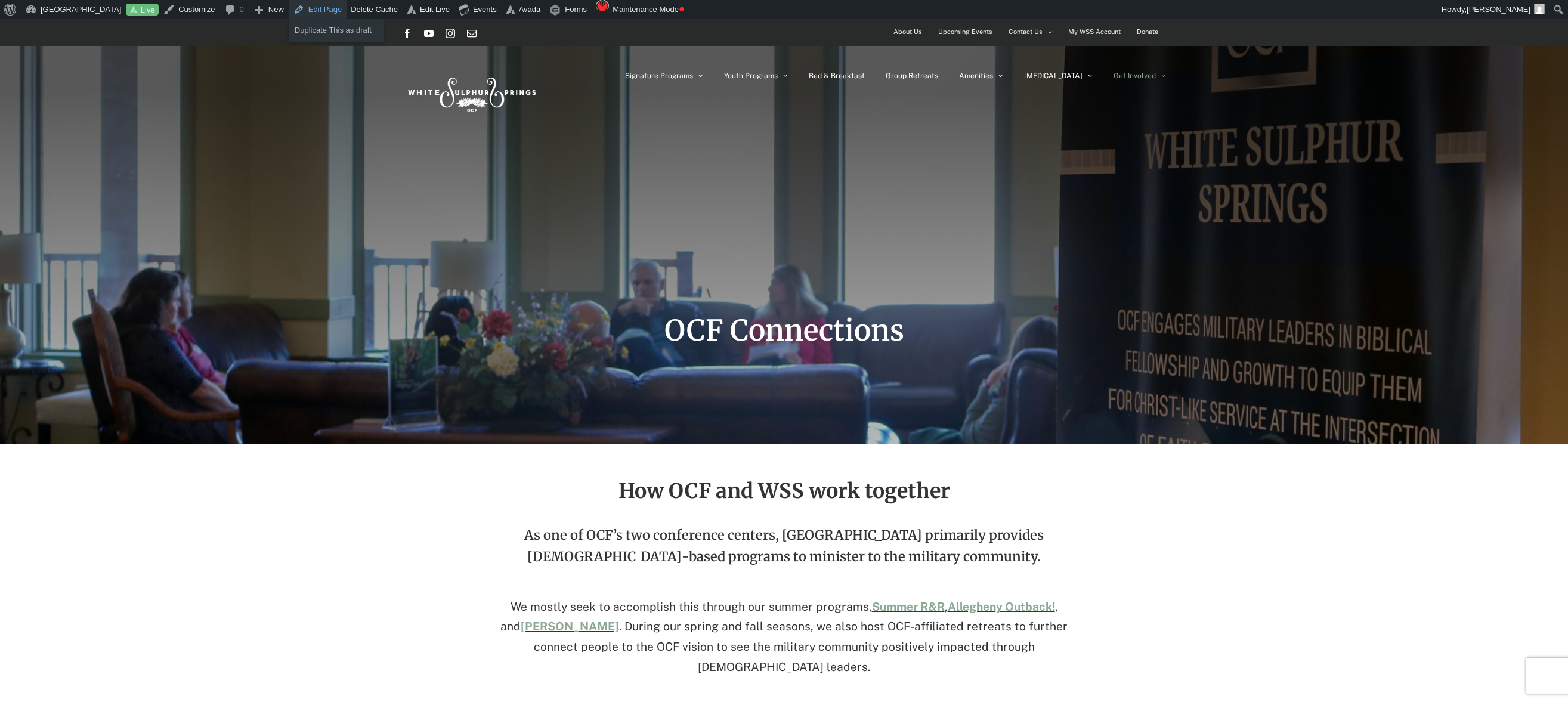
click at [326, 10] on link "Edit Page" at bounding box center [317, 10] width 58 height 19
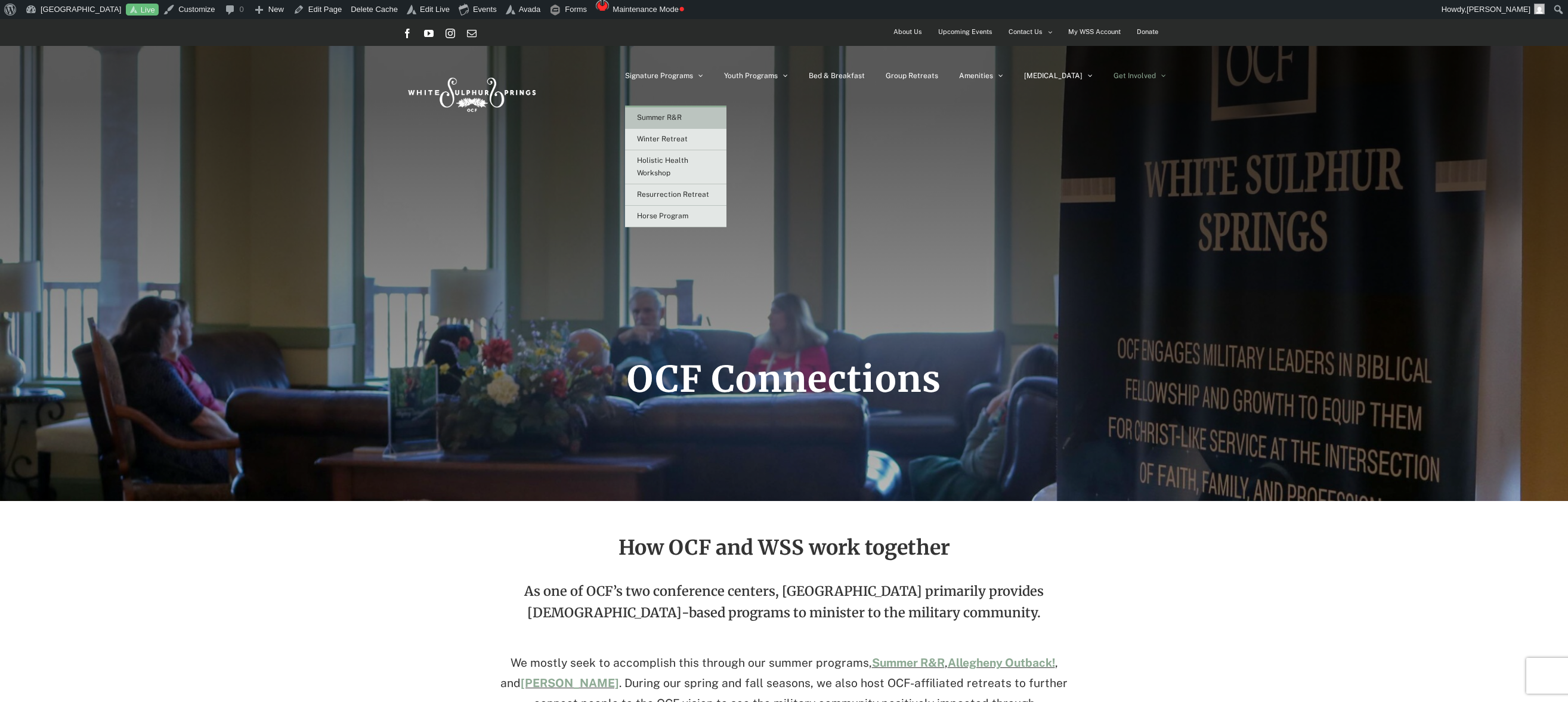
click at [682, 117] on span "Summer R&R" at bounding box center [659, 117] width 45 height 8
